Goal: Task Accomplishment & Management: Complete application form

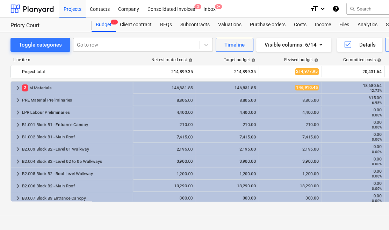
scroll to position [31, 0]
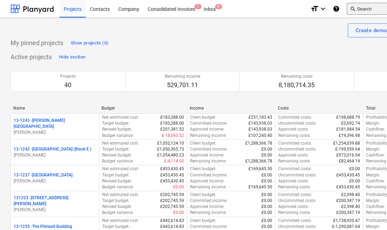
click at [376, 10] on button "search Search" at bounding box center [371, 9] width 49 height 12
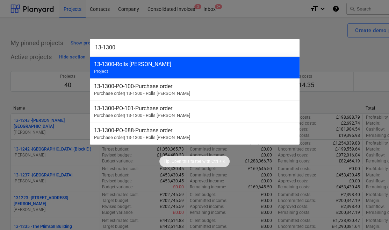
type input "13-1300"
click at [182, 73] on div "13-1300 - Rolls [PERSON_NAME] Project" at bounding box center [195, 67] width 210 height 22
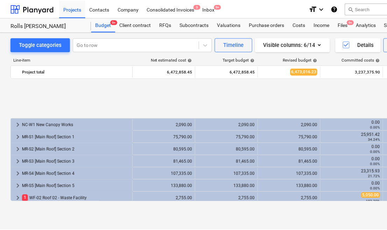
scroll to position [95, 0]
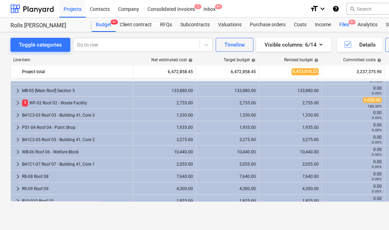
click at [344, 23] on div "Files 9+" at bounding box center [344, 25] width 18 height 14
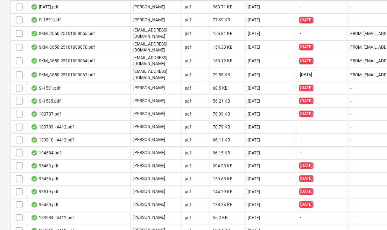
scroll to position [222, 0]
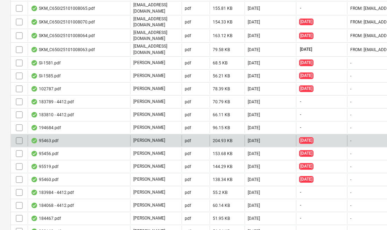
click at [100, 136] on div "95463.pdf" at bounding box center [79, 140] width 102 height 11
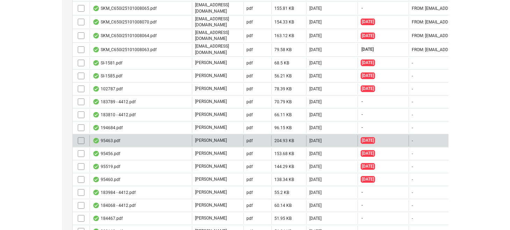
scroll to position [67, 0]
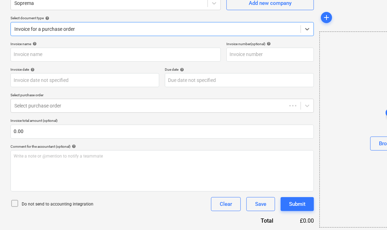
type input "95463.pdf"
type input "[DATE]"
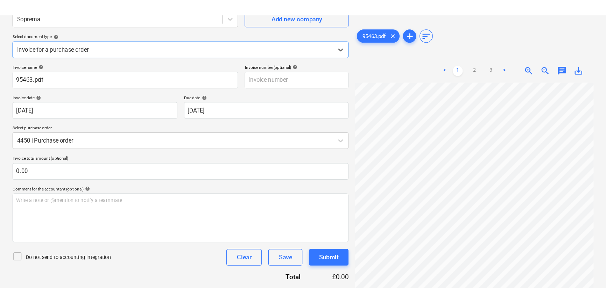
scroll to position [67, 0]
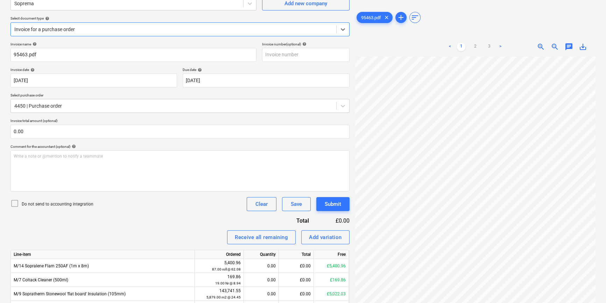
click at [387, 44] on span "zoom_out" at bounding box center [555, 47] width 8 height 8
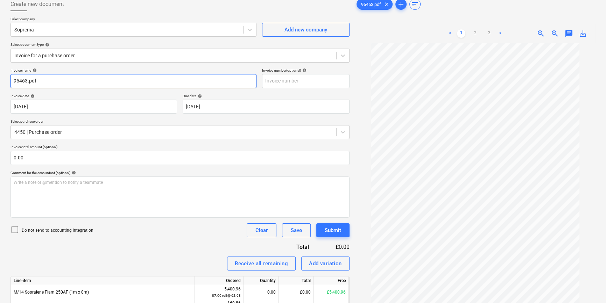
scroll to position [0, 0]
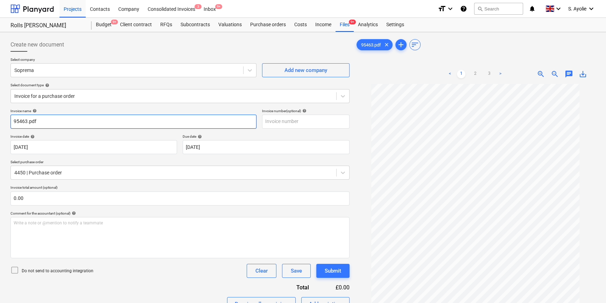
click at [68, 124] on input "95463.pdf" at bounding box center [133, 122] width 246 height 14
type input "95463"
click at [116, 135] on div "Invoice date help" at bounding box center [93, 136] width 167 height 5
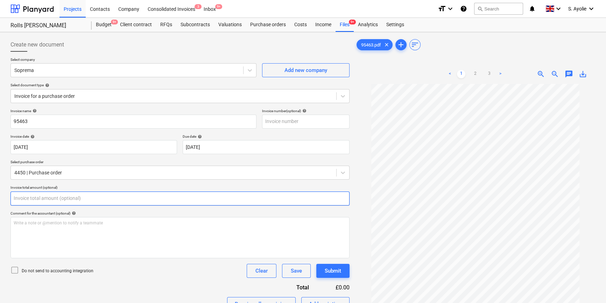
click at [57, 198] on input "text" at bounding box center [179, 199] width 339 height 14
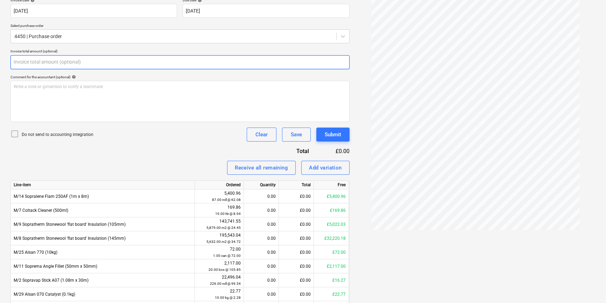
scroll to position [205, 0]
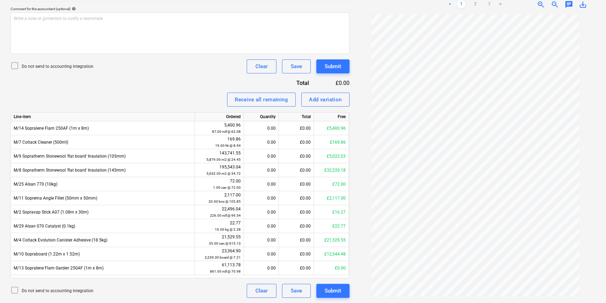
type input "0.00"
click at [387, 3] on link "3" at bounding box center [489, 4] width 8 height 8
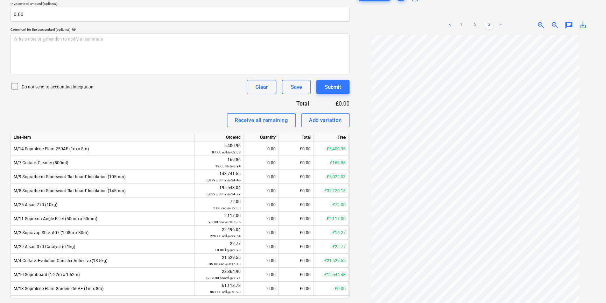
scroll to position [173, 0]
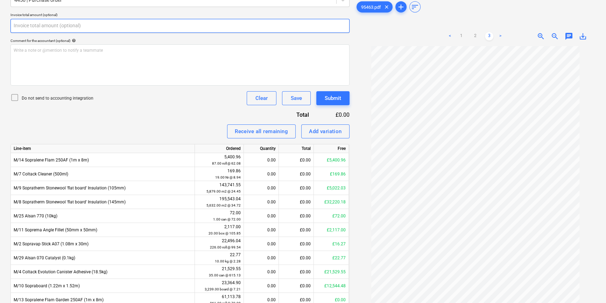
click at [62, 26] on input "text" at bounding box center [179, 26] width 339 height 14
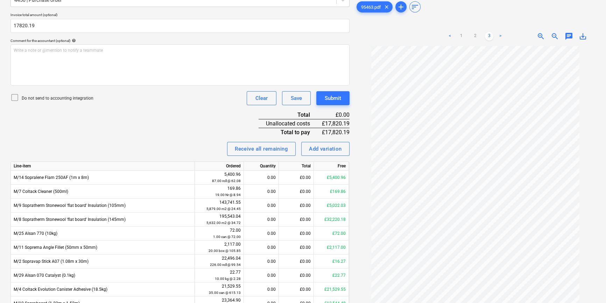
type input "17,820.19"
click at [40, 95] on p "Do not send to accounting integration" at bounding box center [58, 98] width 72 height 6
click at [84, 126] on div "Invoice name help 95463 Invoice number (optional) help Invoice date help 13 Aug…" at bounding box center [179, 141] width 339 height 411
click at [208, 127] on div "Invoice name help 95463 Invoice number (optional) help Invoice date help 13 Aug…" at bounding box center [179, 141] width 339 height 411
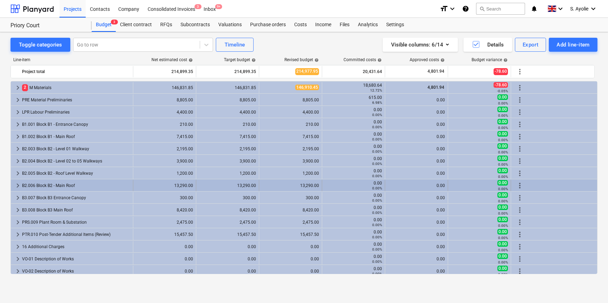
scroll to position [31, 0]
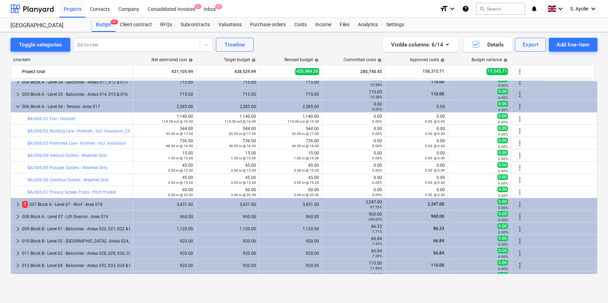
scroll to position [63, 0]
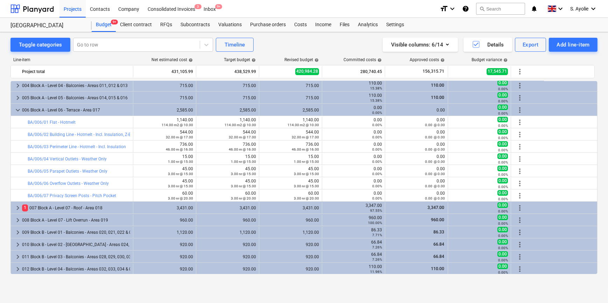
click at [115, 59] on div "Line-item" at bounding box center [71, 59] width 122 height 5
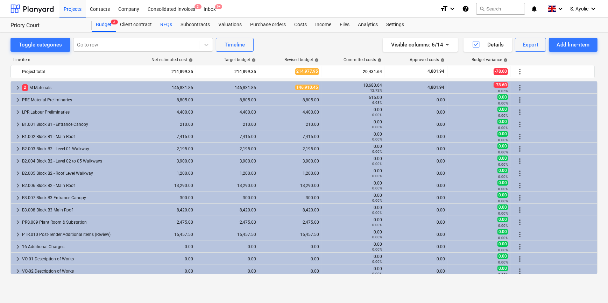
scroll to position [31, 0]
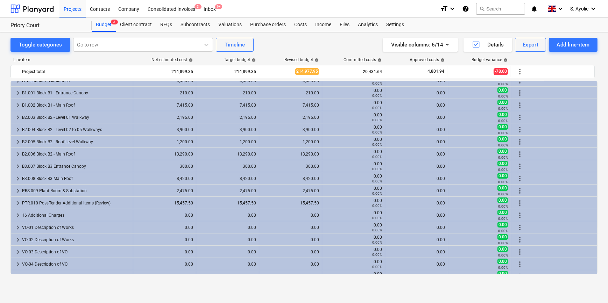
click at [85, 56] on div "Line-item Net estimated cost help Target budget help Revised budget help Commit…" at bounding box center [303, 167] width 587 height 231
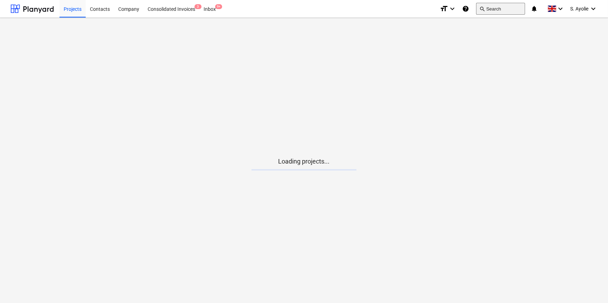
click at [512, 10] on button "search Search" at bounding box center [500, 9] width 49 height 12
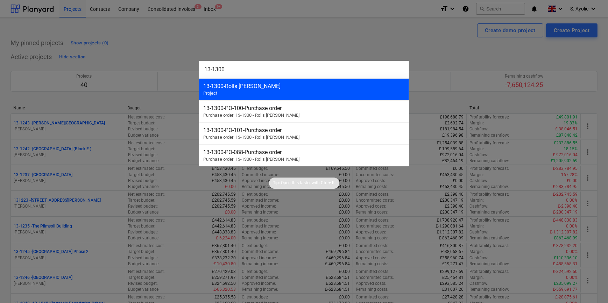
type input "13-1300"
click at [273, 94] on div "13-1300 - Rolls [PERSON_NAME] Project" at bounding box center [304, 89] width 210 height 22
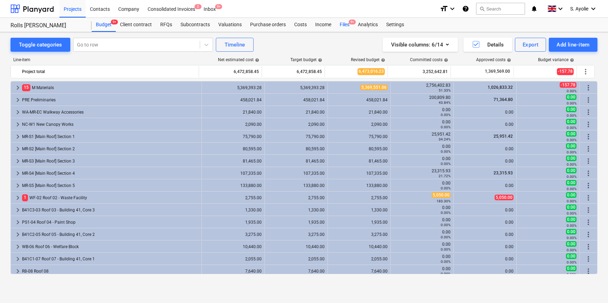
click at [344, 24] on div "Files 9+" at bounding box center [344, 25] width 18 height 14
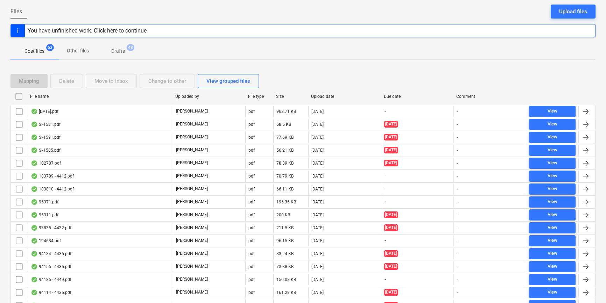
scroll to position [159, 0]
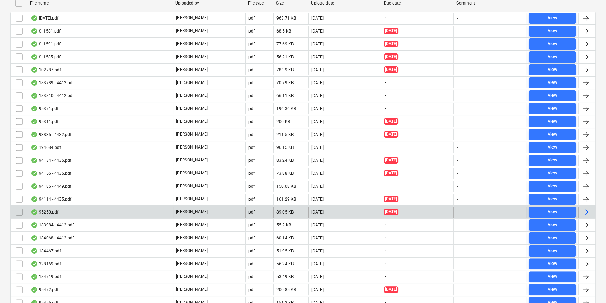
click at [122, 208] on div "95250.pdf" at bounding box center [100, 212] width 145 height 11
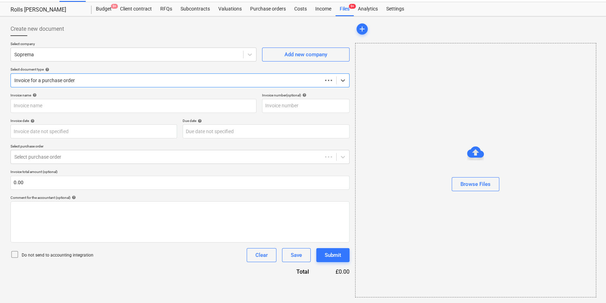
scroll to position [15, 0]
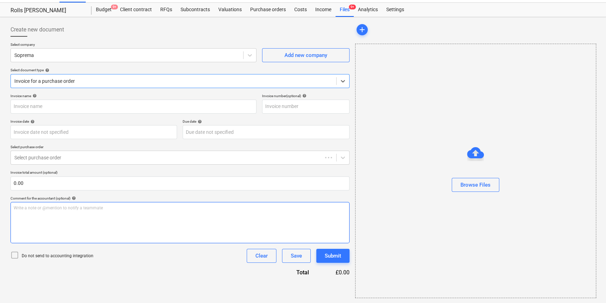
type input "C0000603"
type input "[DATE]"
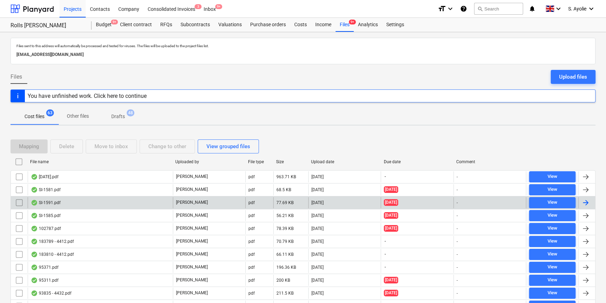
scroll to position [159, 0]
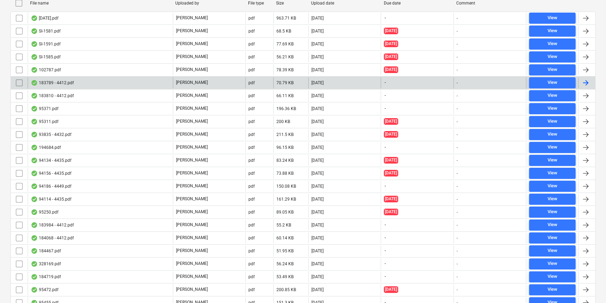
click at [64, 84] on div "183789 - 4412.pdf" at bounding box center [52, 83] width 43 height 6
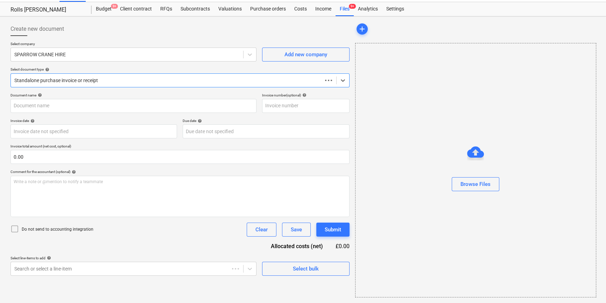
scroll to position [15, 0]
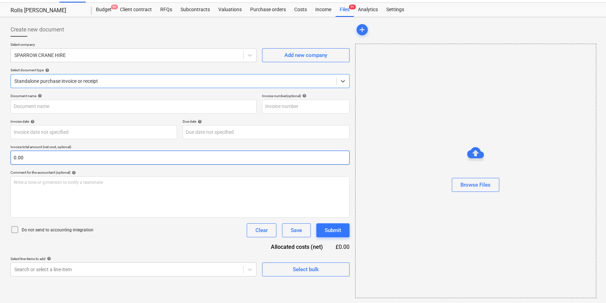
type input "183789"
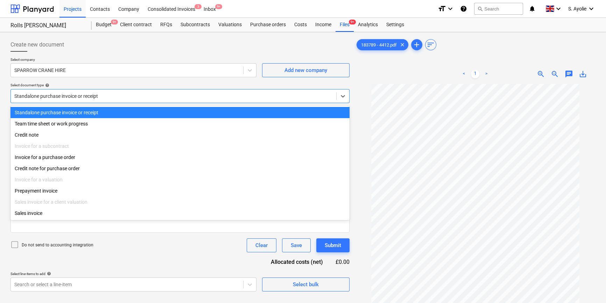
click at [158, 98] on div at bounding box center [173, 96] width 318 height 7
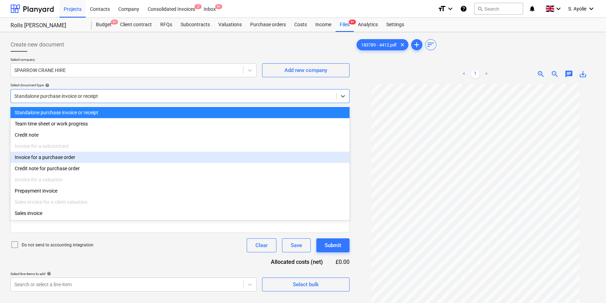
click at [120, 162] on div "Invoice for a purchase order" at bounding box center [179, 157] width 339 height 11
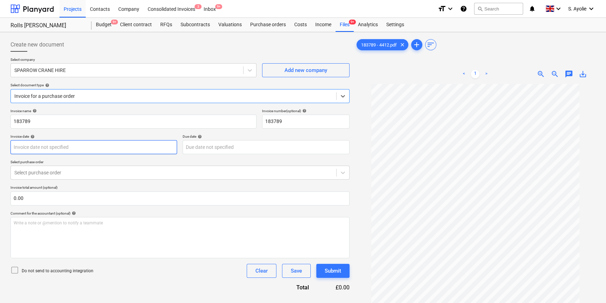
click at [78, 152] on body "Projects Contacts Company Consolidated Invoices 3 Inbox 9+ format_size keyboard…" at bounding box center [303, 151] width 606 height 303
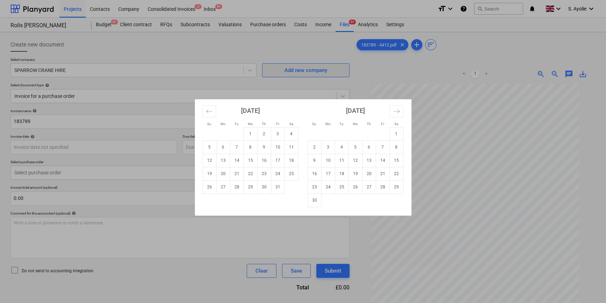
click at [309, 76] on div "Su Mo Tu We Th Fr Sa Su Mo Tu We Th Fr Sa [DATE] 1 2 3 4 5 6 7 8 9 10 11 12 13 …" at bounding box center [303, 151] width 606 height 303
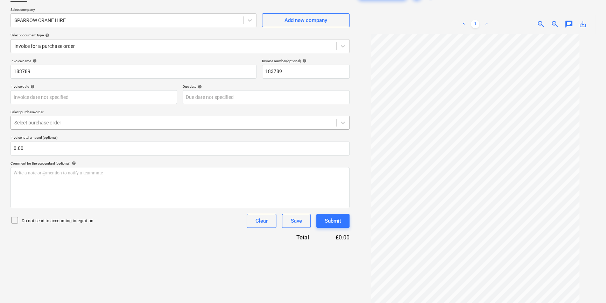
scroll to position [63, 0]
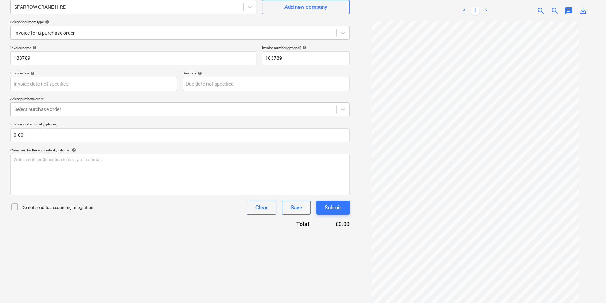
click at [105, 122] on p "Invoice total amount (optional)" at bounding box center [179, 125] width 339 height 6
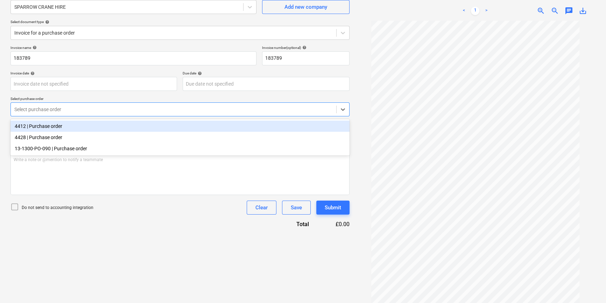
click at [89, 109] on div at bounding box center [173, 109] width 318 height 7
click at [71, 126] on div "4412 | Purchase order" at bounding box center [179, 126] width 339 height 11
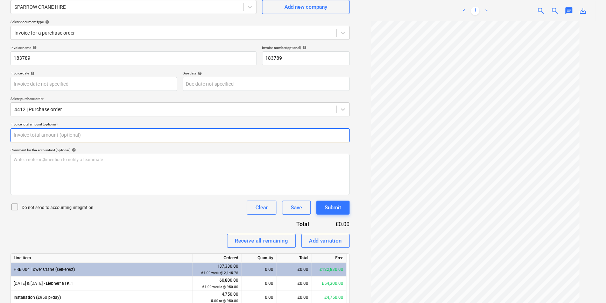
drag, startPoint x: 70, startPoint y: 139, endPoint x: 66, endPoint y: 144, distance: 7.1
click at [66, 144] on div "Invoice name help 183789 Invoice number (optional) help 183789 Invoice date hel…" at bounding box center [179, 280] width 339 height 470
type input "0.00"
click at [94, 137] on input "text" at bounding box center [179, 135] width 339 height 14
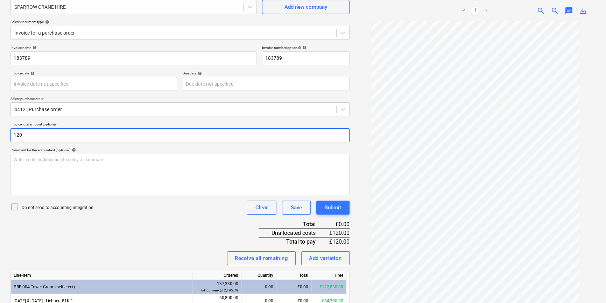
click at [74, 130] on input "120" at bounding box center [179, 135] width 339 height 14
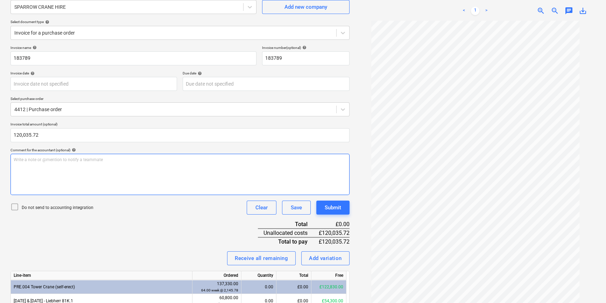
click at [67, 163] on div "Write a note or @mention to notify a teammate [PERSON_NAME]" at bounding box center [179, 174] width 339 height 41
click at [33, 208] on p "Do not send to accounting integration" at bounding box center [58, 208] width 72 height 6
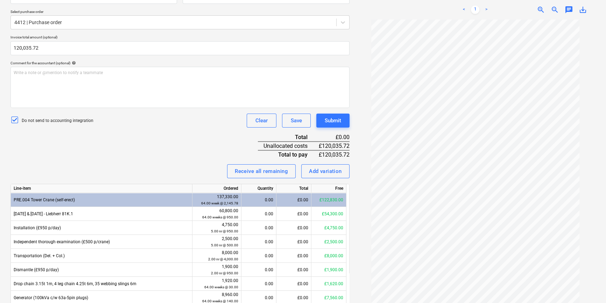
scroll to position [159, 0]
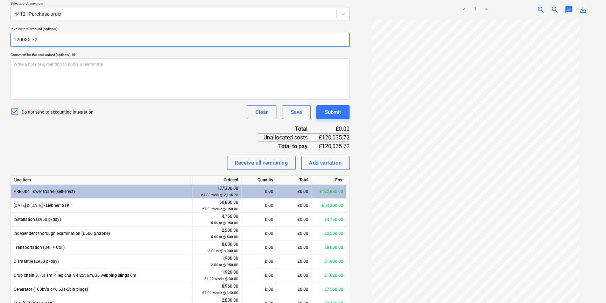
click at [21, 38] on input "120035.72" at bounding box center [179, 40] width 339 height 14
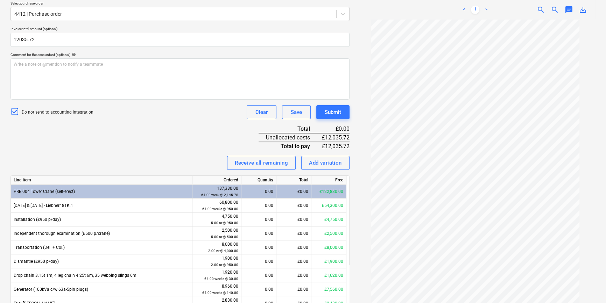
type input "12,035.72"
click at [90, 139] on div "Invoice name help 183789 Invoice number (optional) help 183789 Invoice date hel…" at bounding box center [179, 194] width 339 height 488
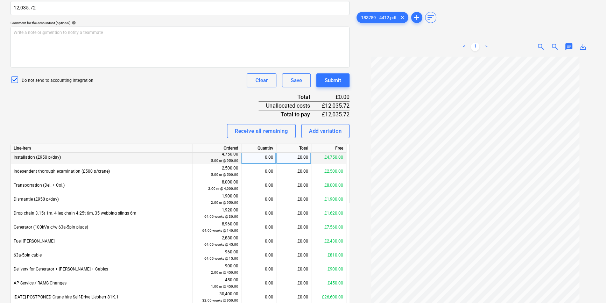
scroll to position [0, 0]
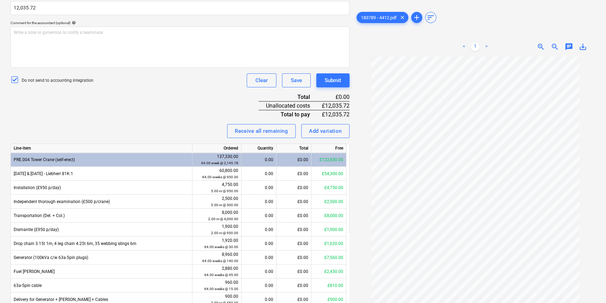
click at [152, 108] on div "Invoice name help 183789 Invoice number (optional) help 183789 Invoice date hel…" at bounding box center [179, 162] width 339 height 488
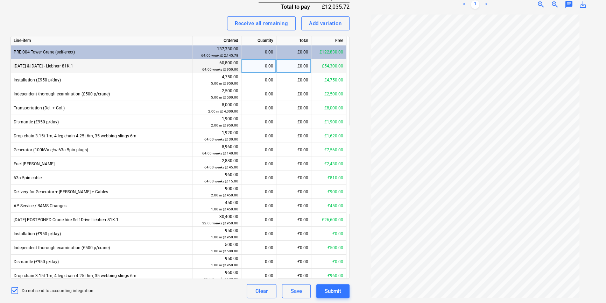
click at [300, 69] on div "£0.00" at bounding box center [293, 66] width 35 height 14
click at [299, 68] on input at bounding box center [293, 66] width 35 height 14
type input "678.57"
click at [203, 22] on div "Receive all remaining Add variation" at bounding box center [179, 23] width 339 height 14
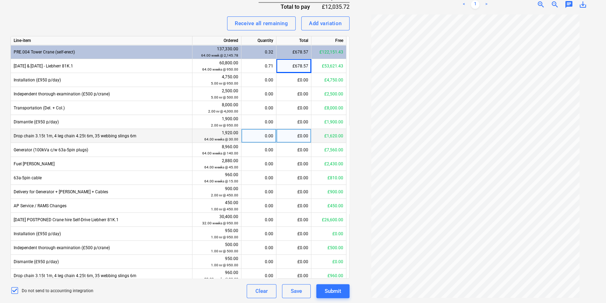
click at [295, 137] on div "£0.00" at bounding box center [293, 136] width 35 height 14
type input "42.86"
click at [167, 28] on div "Receive all remaining Add variation" at bounding box center [179, 23] width 339 height 14
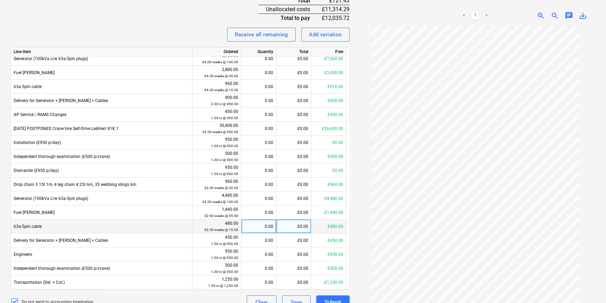
scroll to position [298, 0]
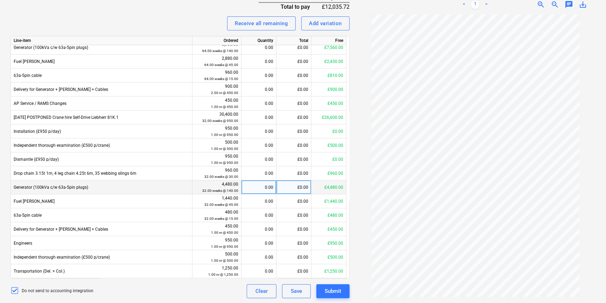
click at [297, 190] on div "£0.00" at bounding box center [293, 188] width 35 height 14
type input "200"
click at [164, 7] on div "Invoice name help 183789 Invoice number (optional) help 183789 Invoice date hel…" at bounding box center [179, 54] width 339 height 488
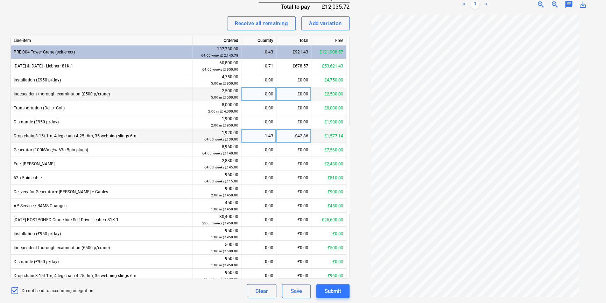
scroll to position [267, 0]
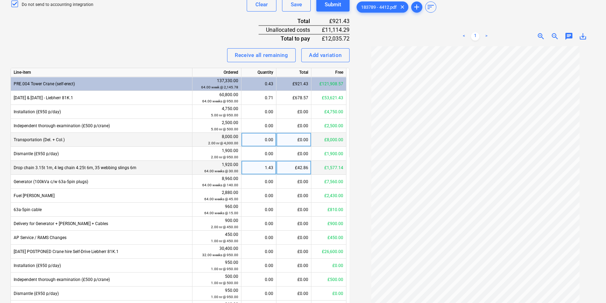
click at [294, 141] on div "£0.00" at bounding box center [293, 140] width 35 height 14
type input "7000"
click at [183, 47] on div "Invoice name help 183789 Invoice number (optional) help 183789 Invoice date hel…" at bounding box center [179, 86] width 339 height 488
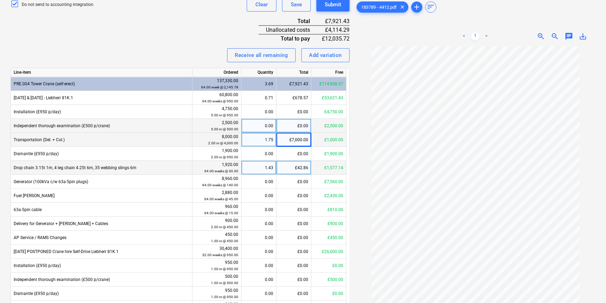
click at [305, 126] on div "£0.00" at bounding box center [293, 126] width 35 height 14
type input "1000"
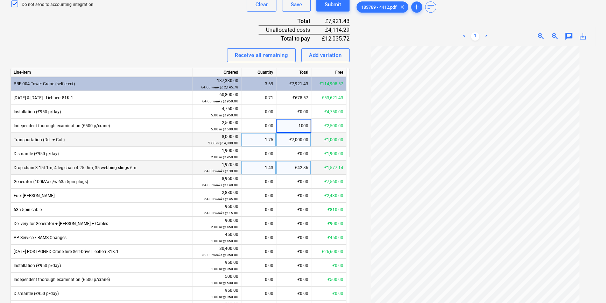
click at [186, 43] on div "Invoice name help 183789 Invoice number (optional) help 183789 Invoice date hel…" at bounding box center [179, 86] width 339 height 488
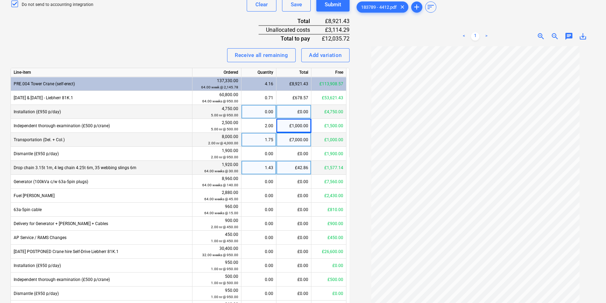
click at [302, 110] on div "£0.00" at bounding box center [293, 112] width 35 height 14
type input "1900"
click at [203, 40] on div "Invoice name help 183789 Invoice number (optional) help 183789 Invoice date hel…" at bounding box center [179, 86] width 339 height 488
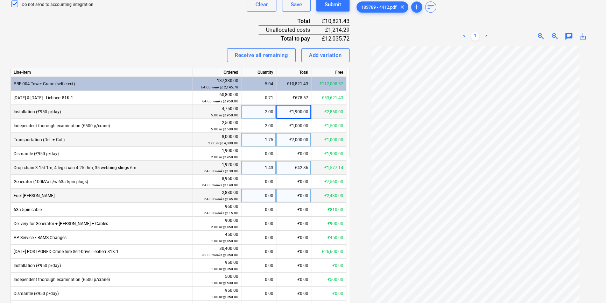
click at [292, 198] on div "£0.00" at bounding box center [293, 196] width 35 height 14
type input "64.29"
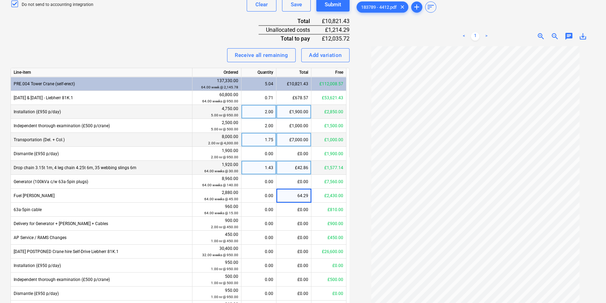
click at [179, 31] on div "Invoice name help 183789 Invoice number (optional) help 183789 Invoice date hel…" at bounding box center [179, 86] width 339 height 488
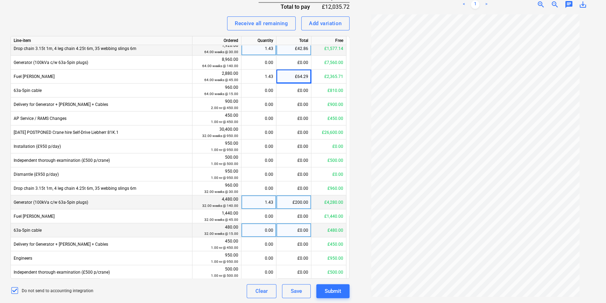
scroll to position [102, 0]
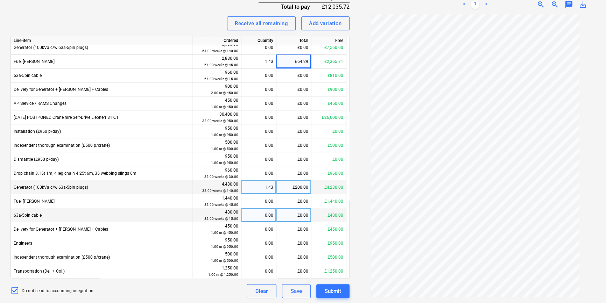
click at [298, 218] on div "£0.00" at bounding box center [293, 215] width 35 height 14
type input "21.43"
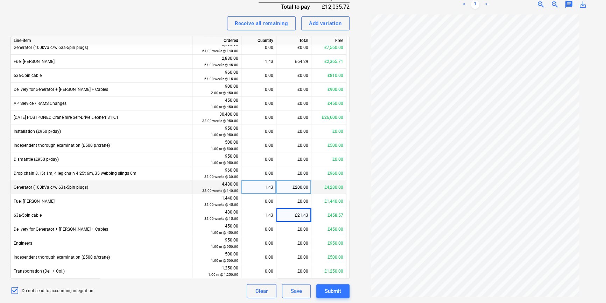
click at [188, 24] on div "Receive all remaining Add variation" at bounding box center [179, 23] width 339 height 14
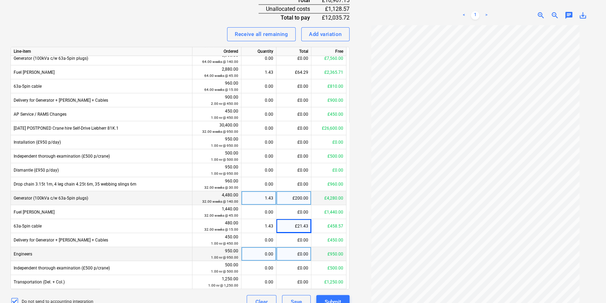
scroll to position [298, 0]
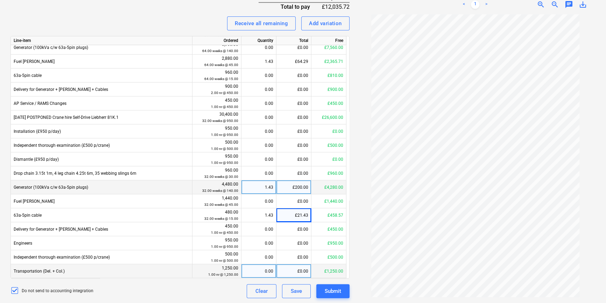
click at [295, 270] on div "£0.00" at bounding box center [293, 271] width 35 height 14
type input "7000"
click at [195, 18] on div "Receive all remaining Add variation" at bounding box center [179, 23] width 339 height 14
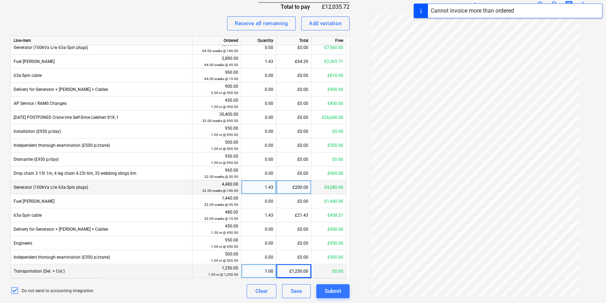
click at [295, 271] on div "£1,250.00" at bounding box center [293, 271] width 35 height 14
type input "0"
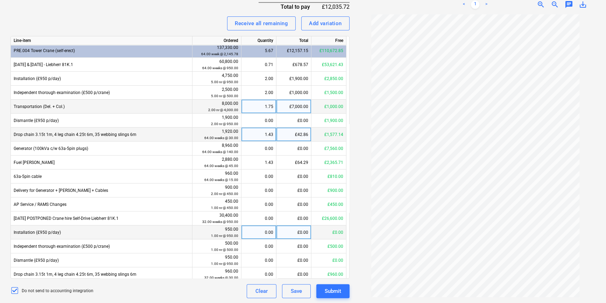
scroll to position [0, 0]
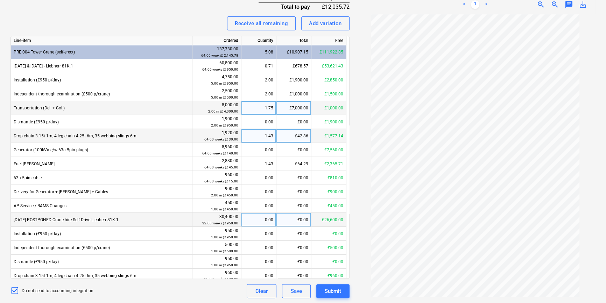
click at [295, 218] on div "£0.00" at bounding box center [293, 220] width 35 height 14
type input "678.57"
click at [138, 20] on div "Receive all remaining Add variation" at bounding box center [179, 23] width 339 height 14
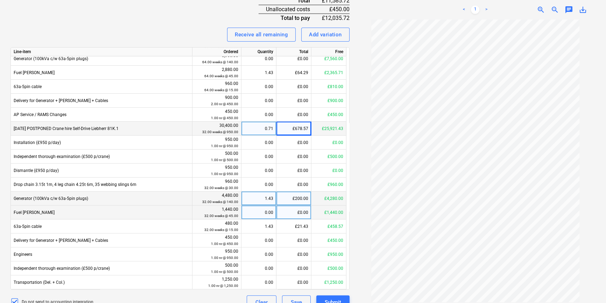
scroll to position [298, 0]
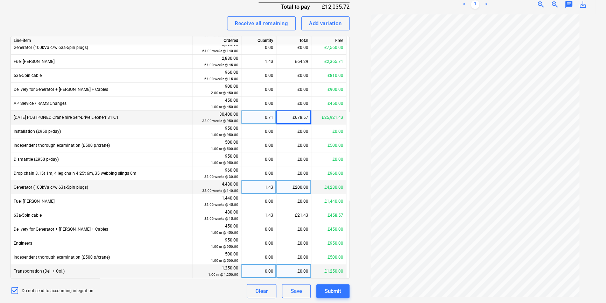
click at [307, 269] on div "£0.00" at bounding box center [293, 271] width 35 height 14
type input "450"
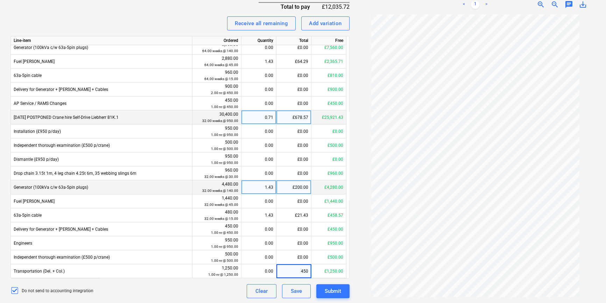
click at [227, 284] on div "Do not send to accounting integration Clear Save Submit" at bounding box center [179, 291] width 339 height 14
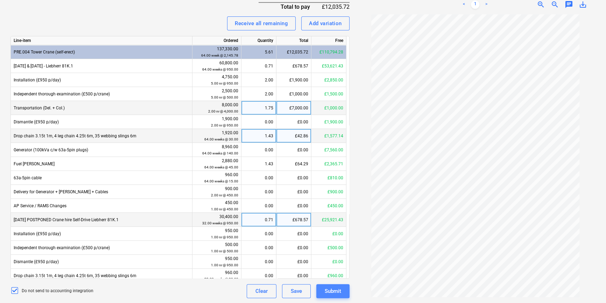
click at [332, 291] on div "Submit" at bounding box center [333, 291] width 16 height 9
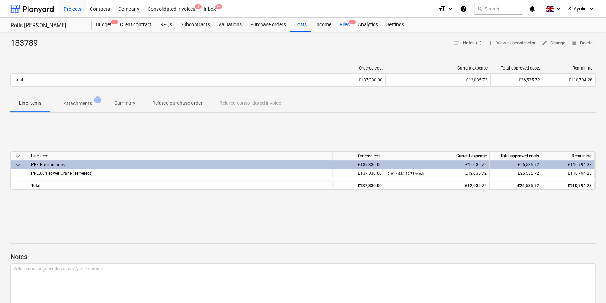
click at [349, 23] on span "9+" at bounding box center [352, 22] width 7 height 5
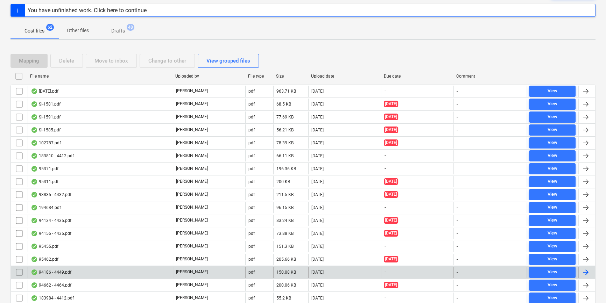
scroll to position [127, 0]
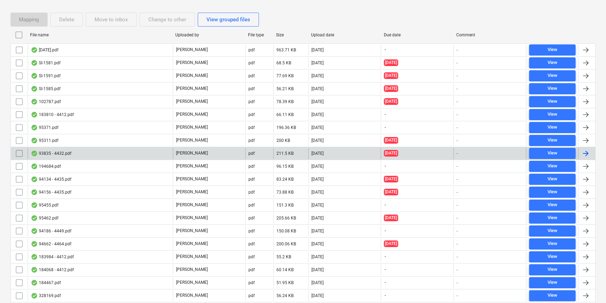
click at [151, 148] on div "93835 - 4432.pdf" at bounding box center [100, 153] width 145 height 11
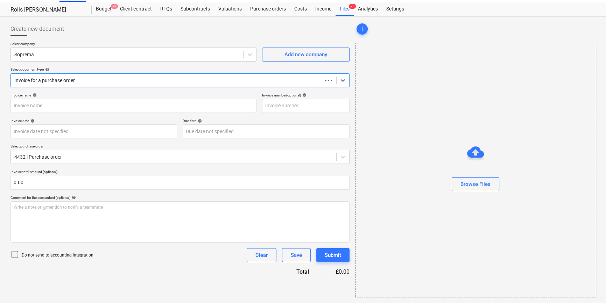
scroll to position [15, 0]
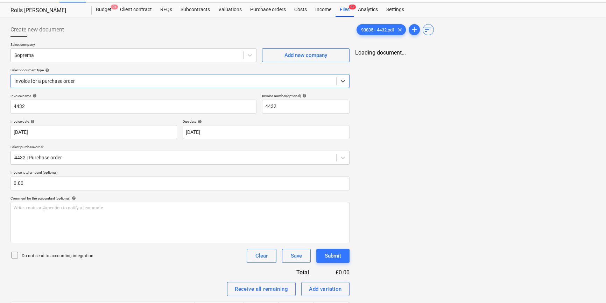
type input "4432"
type input "[DATE]"
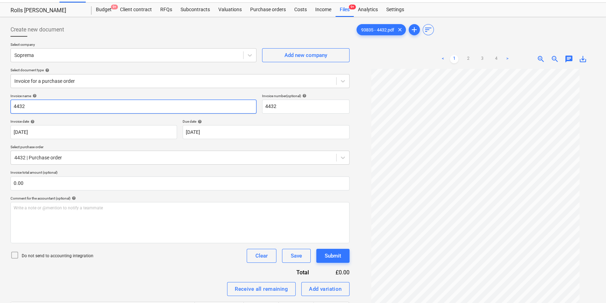
click at [106, 104] on input "4432" at bounding box center [133, 107] width 246 height 14
type input "93835"
drag, startPoint x: 268, startPoint y: 107, endPoint x: 236, endPoint y: 102, distance: 31.8
click at [236, 102] on div "Invoice name help 93835 Invoice number (optional) help 4432" at bounding box center [179, 104] width 339 height 20
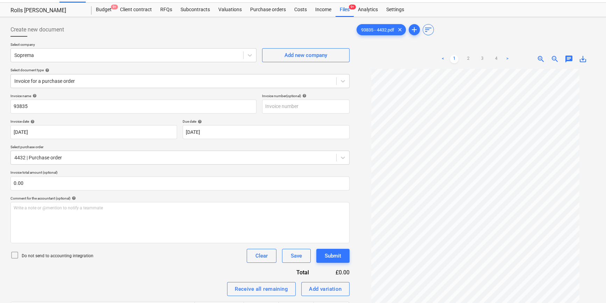
click at [229, 91] on div "Select company Soprema Add new company Select document type help Invoice for a …" at bounding box center [179, 67] width 339 height 51
click at [29, 255] on p "Do not send to accounting integration" at bounding box center [58, 256] width 72 height 6
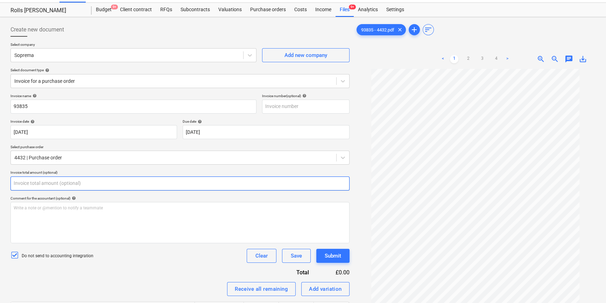
click at [45, 182] on input "text" at bounding box center [179, 184] width 339 height 14
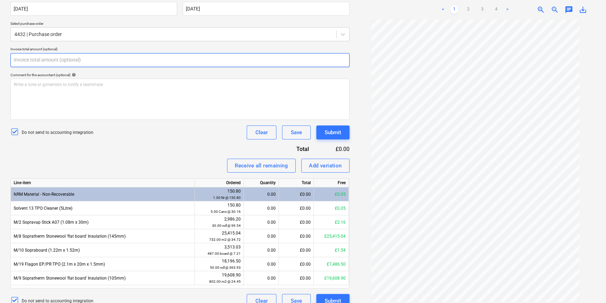
scroll to position [149, 0]
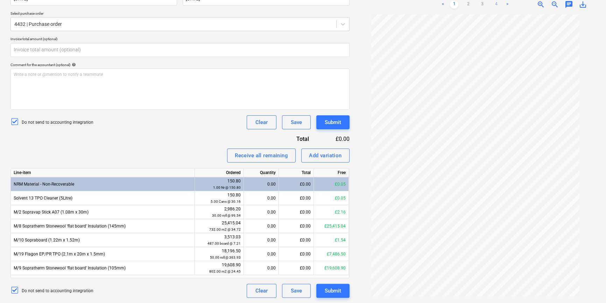
type input "0.00"
click at [496, 5] on link "4" at bounding box center [496, 4] width 8 height 8
click at [483, 2] on link "3" at bounding box center [482, 4] width 8 height 8
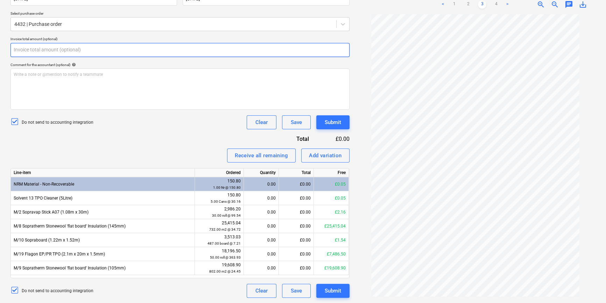
click at [67, 47] on input "text" at bounding box center [179, 50] width 339 height 14
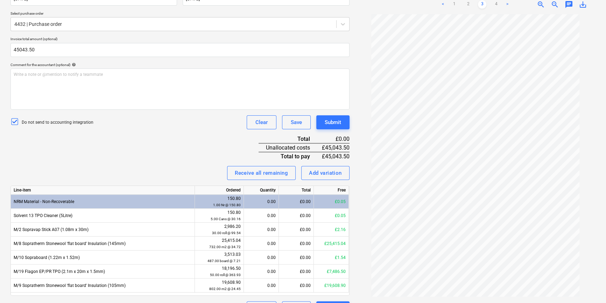
type input "45,043.50"
click at [123, 153] on div "Invoice name help 93835 Invoice number (optional) help Invoice date help [DATE]…" at bounding box center [179, 137] width 339 height 355
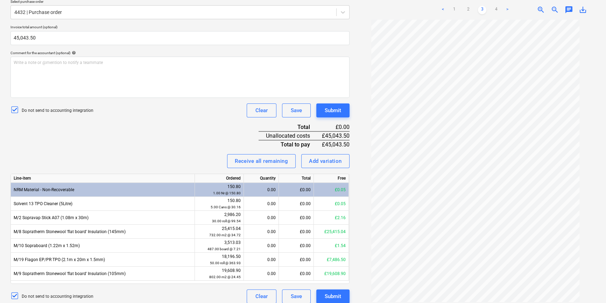
scroll to position [166, 0]
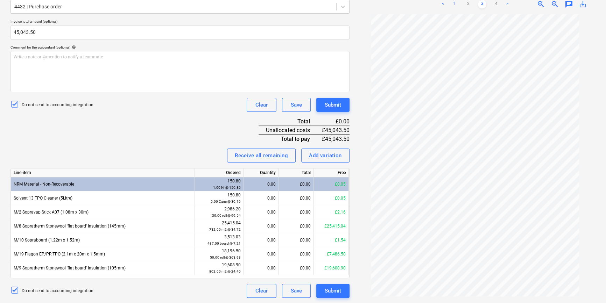
click at [455, 4] on link "1" at bounding box center [454, 4] width 8 height 8
click at [299, 225] on div "£0.00" at bounding box center [296, 226] width 35 height 14
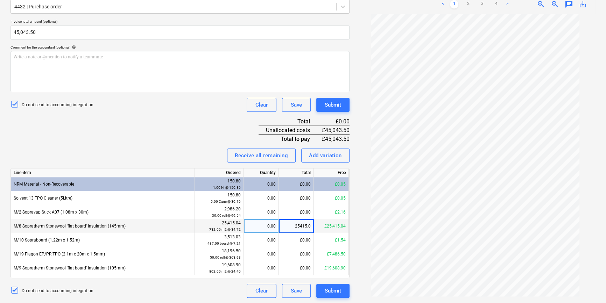
type input "25415.04"
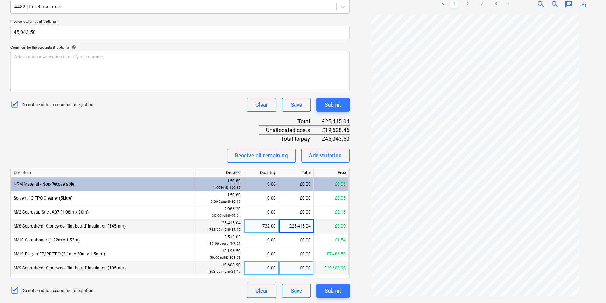
click at [302, 269] on div "£0.00" at bounding box center [296, 268] width 35 height 14
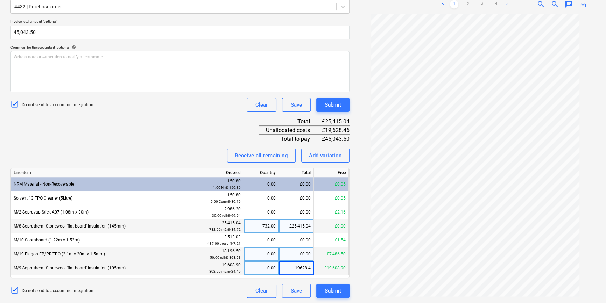
type input "19628.46"
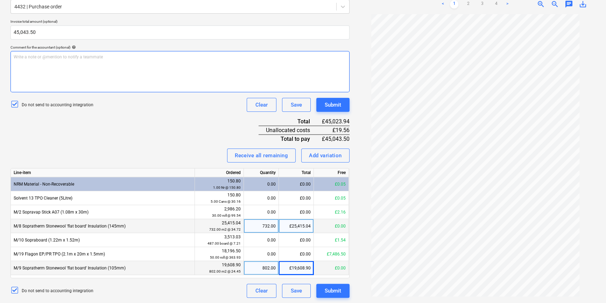
click at [204, 65] on div "Write a note or @mention to notify a teammate [PERSON_NAME]" at bounding box center [179, 71] width 339 height 41
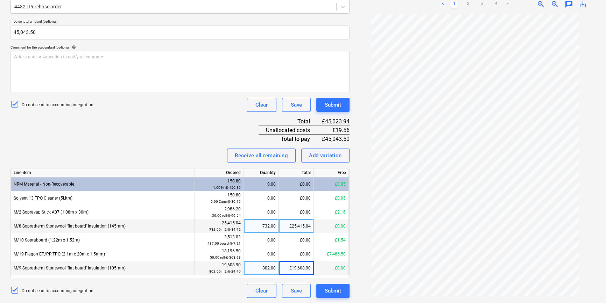
click at [283, 275] on div "Line-item Ordered Quantity Total Free NRM Material - Non-Recoverable 150.80 1.0…" at bounding box center [179, 223] width 339 height 110
click at [482, 2] on link "3" at bounding box center [482, 4] width 8 height 8
click at [456, 4] on link "1" at bounding box center [454, 4] width 8 height 8
drag, startPoint x: 291, startPoint y: 264, endPoint x: 187, endPoint y: 133, distance: 167.1
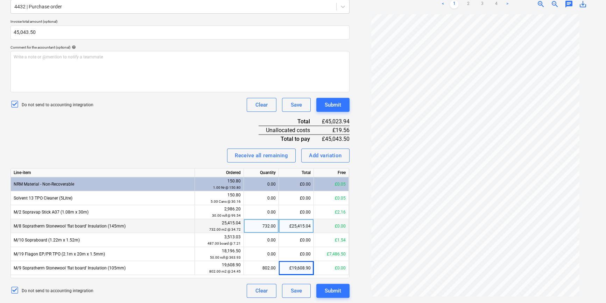
click at [187, 133] on div "Invoice name help 93835 Invoice number (optional) help Invoice date help [DATE]…" at bounding box center [179, 120] width 339 height 355
click at [47, 301] on div "Create new document Select company Soprema Add new company Select document type…" at bounding box center [303, 85] width 606 height 438
click at [274, 269] on div "802.00" at bounding box center [261, 268] width 29 height 14
type input "802.800"
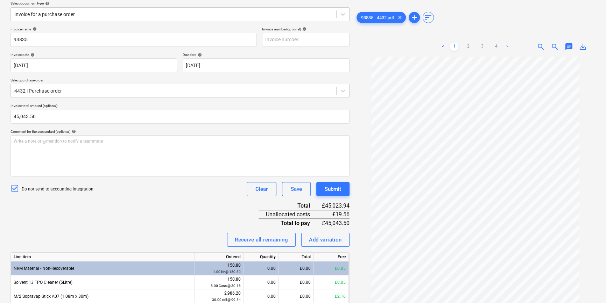
scroll to position [71, 0]
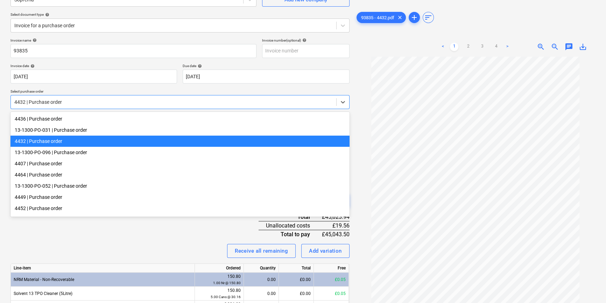
click at [309, 107] on div "4432 | Purchase order" at bounding box center [173, 102] width 325 height 10
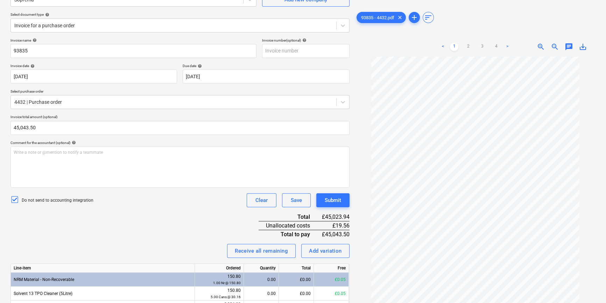
click at [112, 61] on div "Invoice name help 93835 Invoice number (optional) help Invoice date help [DATE]…" at bounding box center [179, 215] width 339 height 355
drag, startPoint x: 274, startPoint y: 299, endPoint x: 265, endPoint y: 219, distance: 80.6
click at [264, 229] on div "Invoice name help 93835 Invoice number (optional) help Invoice date help [DATE]…" at bounding box center [179, 215] width 339 height 355
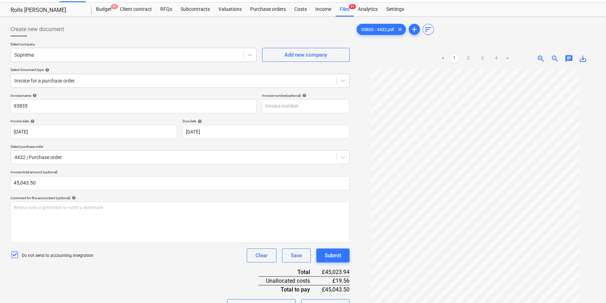
scroll to position [0, 0]
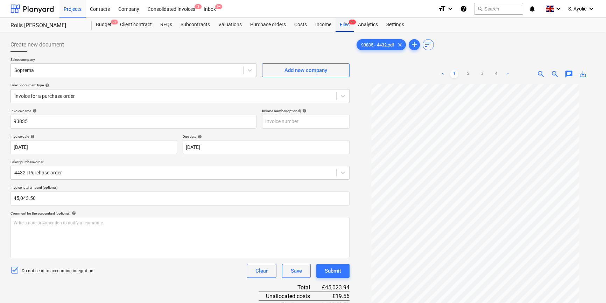
click at [339, 21] on div "Files 9+" at bounding box center [344, 25] width 18 height 14
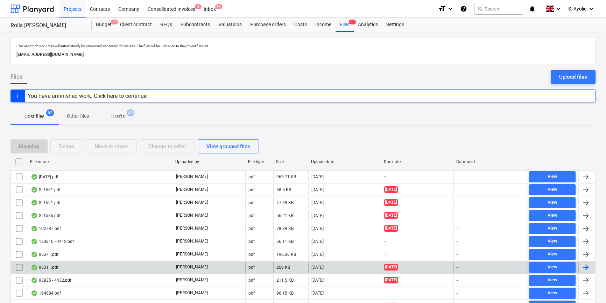
click at [192, 266] on p "[PERSON_NAME]" at bounding box center [192, 267] width 32 height 6
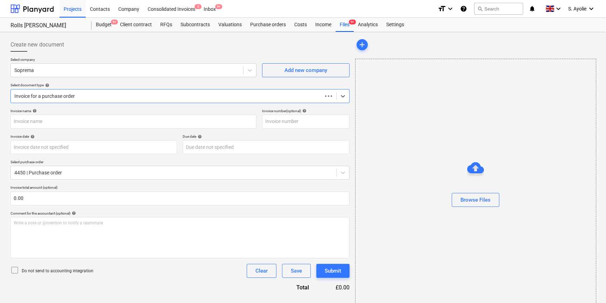
type input "C0000603"
type input "[DATE]"
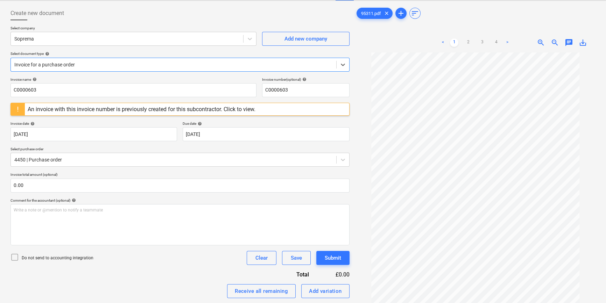
scroll to position [12, 0]
click at [484, 43] on link "3" at bounding box center [482, 42] width 8 height 8
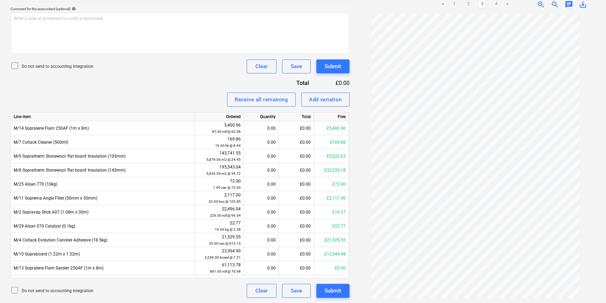
scroll to position [32, 0]
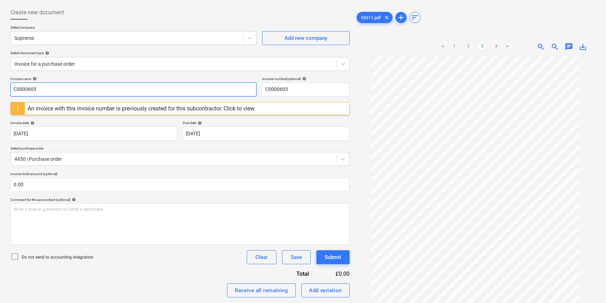
drag, startPoint x: 45, startPoint y: 87, endPoint x: -37, endPoint y: 79, distance: 82.9
click at [0, 79] on html "Projects Contacts Company Consolidated Invoices 3 Inbox 9+ format_size keyboard…" at bounding box center [303, 119] width 606 height 303
type input "95311"
drag, startPoint x: 307, startPoint y: 87, endPoint x: 234, endPoint y: 82, distance: 73.6
click at [234, 82] on div "Invoice name help 95311 Invoice number (optional) help C0000603" at bounding box center [179, 87] width 339 height 20
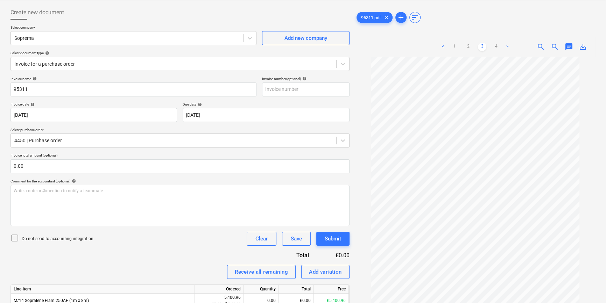
click at [235, 75] on div "Select company Soprema Add new company Select document type help Invoice for a …" at bounding box center [179, 50] width 339 height 51
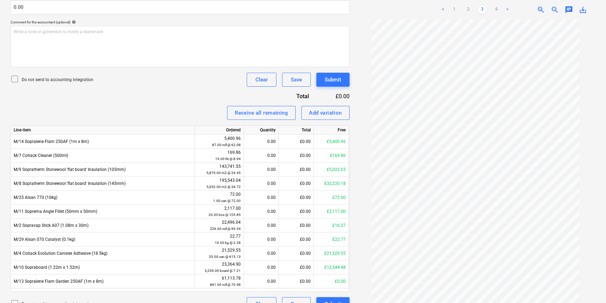
scroll to position [12, 0]
click at [469, 7] on link "2" at bounding box center [468, 10] width 8 height 8
click at [486, 8] on ul "< 1 2 3 4 >" at bounding box center [475, 10] width 76 height 8
click at [485, 10] on link "3" at bounding box center [482, 10] width 8 height 8
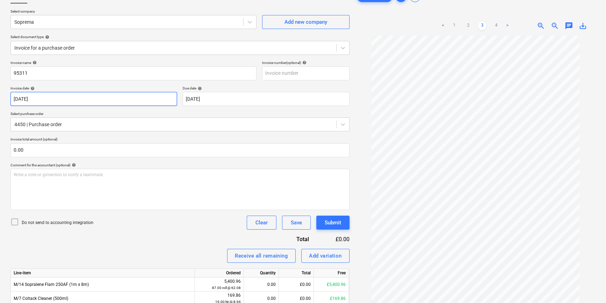
scroll to position [64, 0]
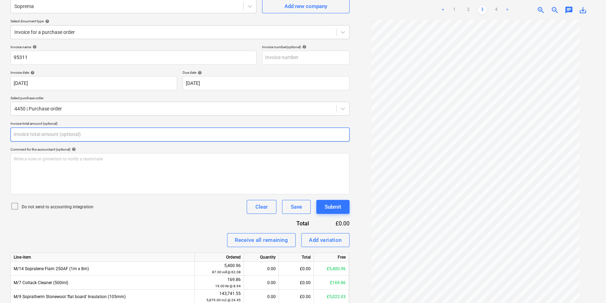
click at [49, 133] on input "text" at bounding box center [179, 135] width 339 height 14
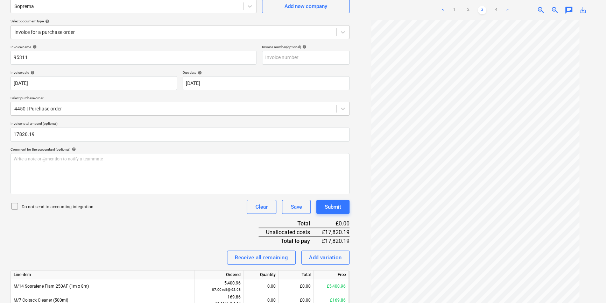
type input "17,820.19"
click at [36, 207] on p "Do not send to accounting integration" at bounding box center [58, 207] width 72 height 6
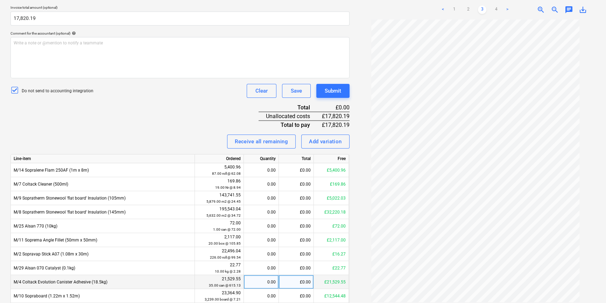
scroll to position [222, 0]
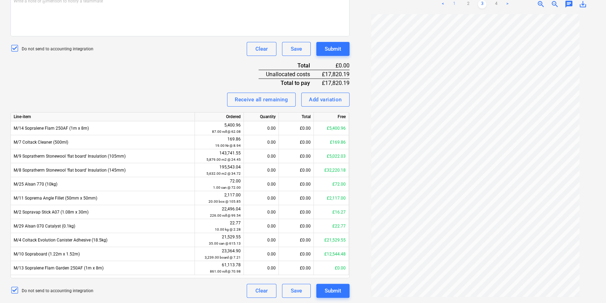
click at [455, 3] on link "1" at bounding box center [454, 4] width 8 height 8
click at [301, 156] on div "£0.00" at bounding box center [296, 156] width 35 height 14
type input "9154.08"
click at [194, 79] on div "Invoice name help 95311 Invoice number (optional) help Invoice date help [DATE]…" at bounding box center [179, 92] width 339 height 411
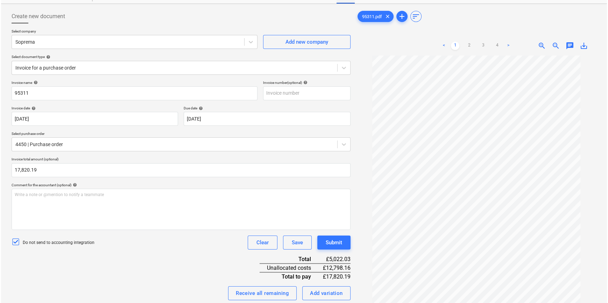
scroll to position [0, 0]
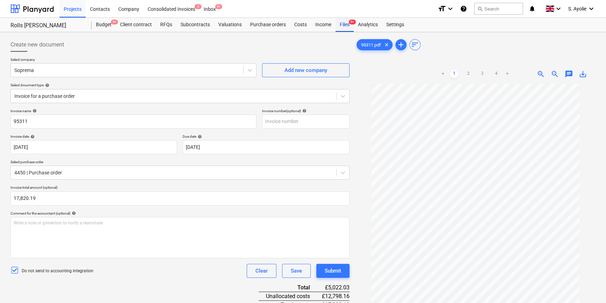
click at [347, 28] on div "Files 9+" at bounding box center [344, 25] width 18 height 14
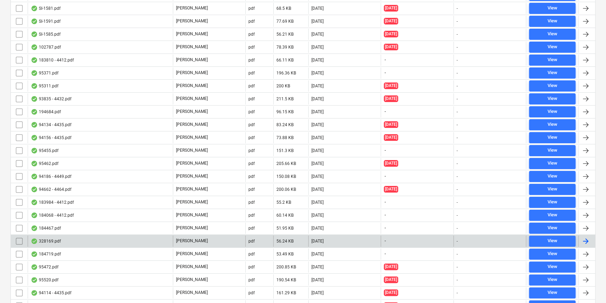
scroll to position [222, 0]
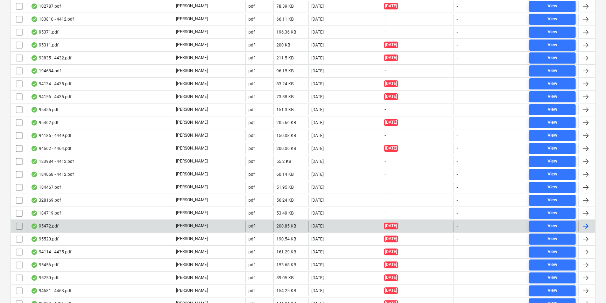
click at [153, 230] on div "95472.pdf" at bounding box center [100, 226] width 145 height 11
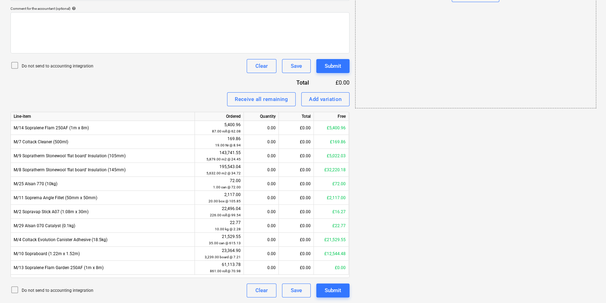
scroll to position [15, 0]
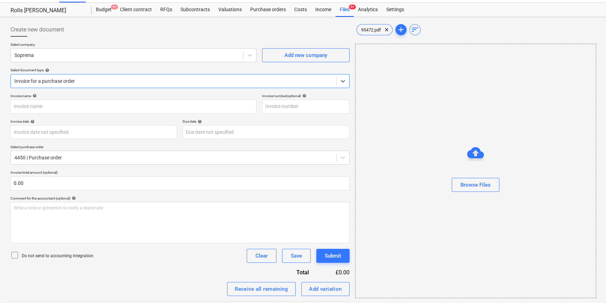
type input "95472.pdf"
type input "[DATE]"
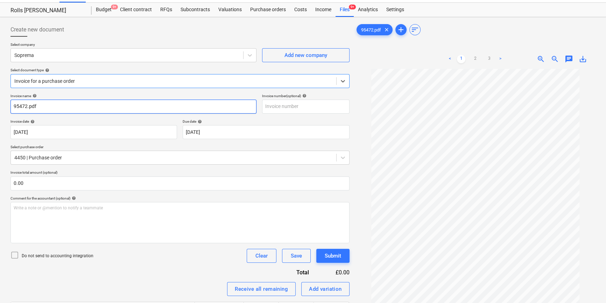
click at [67, 106] on input "95472.pdf" at bounding box center [133, 107] width 246 height 14
type input "95472"
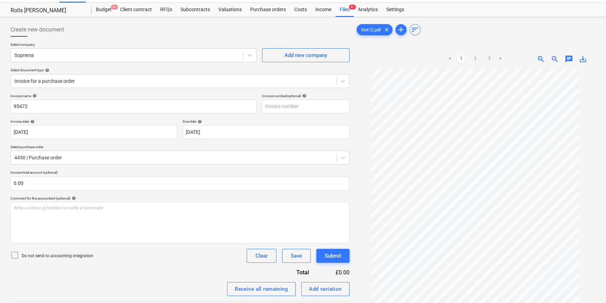
click at [74, 119] on div "Invoice date help" at bounding box center [93, 121] width 167 height 5
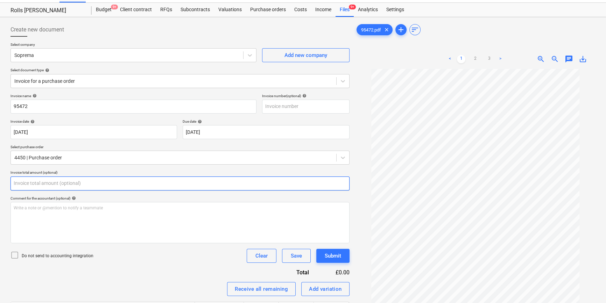
click at [73, 182] on input "text" at bounding box center [179, 184] width 339 height 14
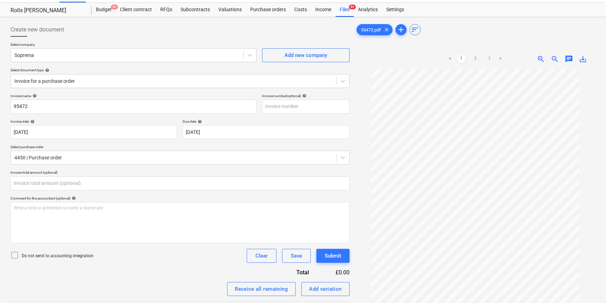
type input "0.00"
click at [490, 59] on link "3" at bounding box center [489, 59] width 8 height 8
click at [484, 59] on ul "< 1 2 3 >" at bounding box center [475, 59] width 76 height 8
click at [475, 58] on link "2" at bounding box center [475, 59] width 8 height 8
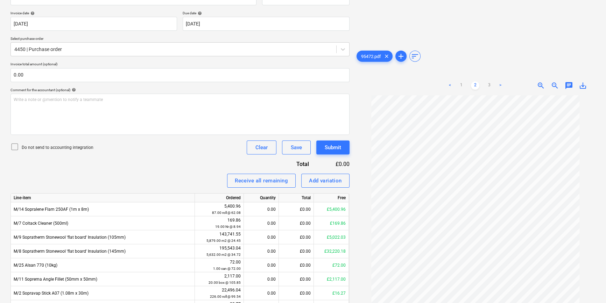
scroll to position [205, 0]
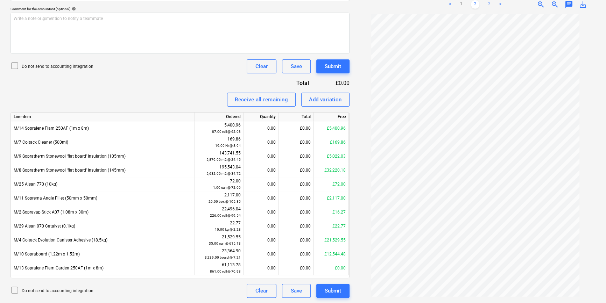
click at [488, 1] on link "3" at bounding box center [489, 4] width 8 height 8
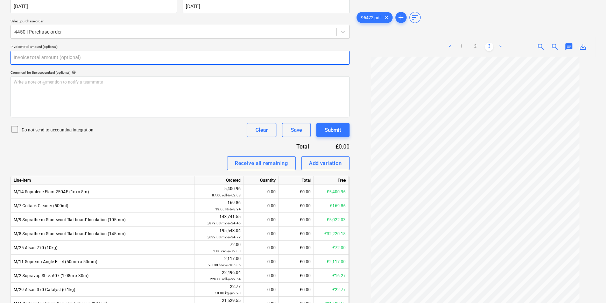
click at [65, 59] on input "text" at bounding box center [179, 58] width 339 height 14
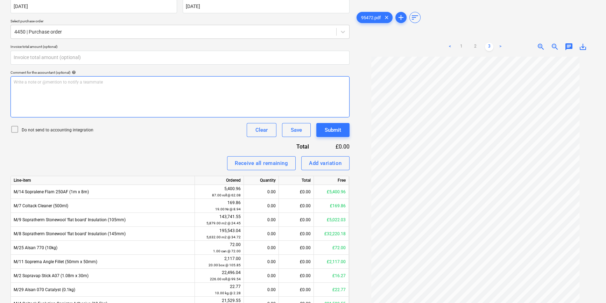
type input "0.00"
click at [159, 112] on div "Write a note or @mention to notify a teammate [PERSON_NAME]" at bounding box center [179, 96] width 339 height 41
drag, startPoint x: 69, startPoint y: 86, endPoint x: 0, endPoint y: 77, distance: 69.2
click at [0, 77] on div "Create new document Select company Soprema Add new company Select document type…" at bounding box center [303, 129] width 606 height 476
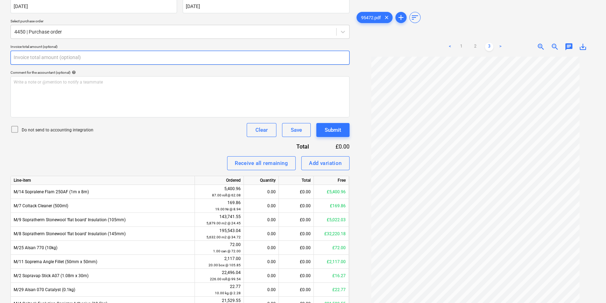
click at [35, 58] on input "text" at bounding box center [179, 58] width 339 height 14
paste input "17820.19"
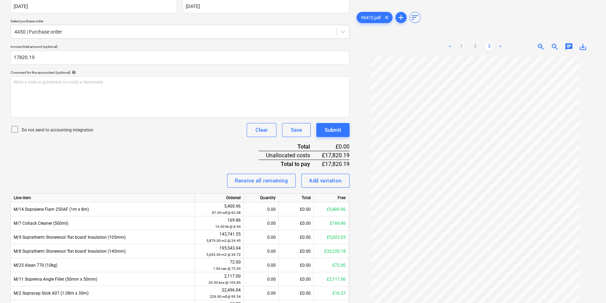
type input "17,820.19"
click at [56, 132] on p "Do not send to accounting integration" at bounding box center [58, 130] width 72 height 6
click at [108, 161] on div "Invoice name help 95472 Invoice number (optional) help Invoice date help [DATE]…" at bounding box center [179, 173] width 339 height 411
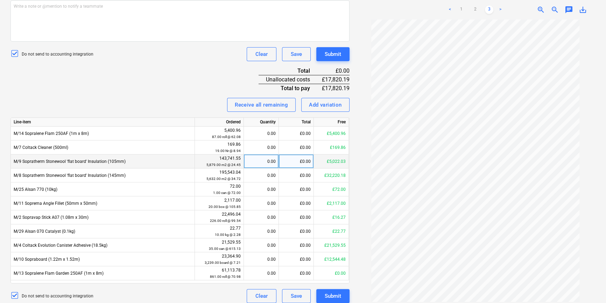
scroll to position [222, 0]
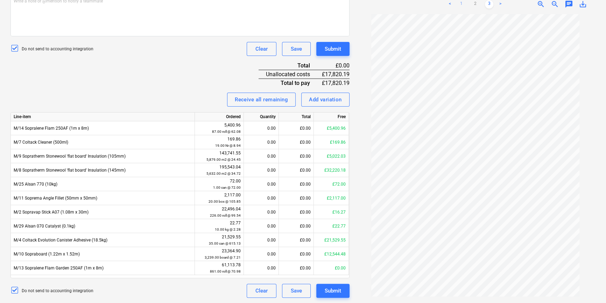
click at [463, 3] on link "1" at bounding box center [461, 4] width 8 height 8
click at [290, 157] on div "£0.00" at bounding box center [296, 156] width 35 height 14
type input "9154.08"
click at [206, 82] on div "Invoice name help 95472 Invoice number (optional) help Invoice date help [DATE]…" at bounding box center [179, 92] width 339 height 411
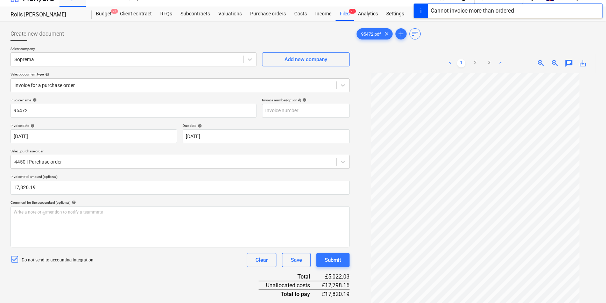
scroll to position [0, 0]
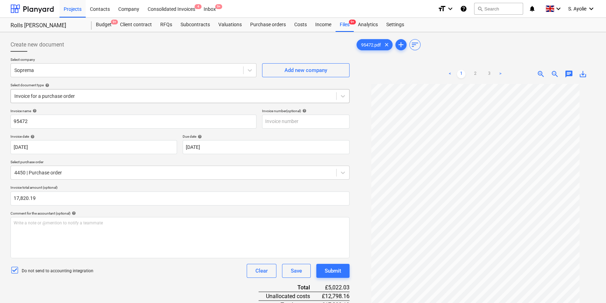
click at [142, 93] on div at bounding box center [173, 96] width 318 height 7
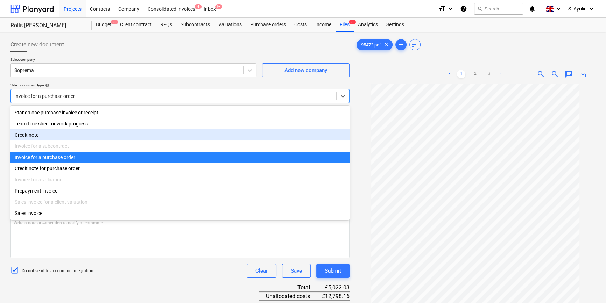
click at [102, 139] on div "Credit note" at bounding box center [179, 134] width 339 height 11
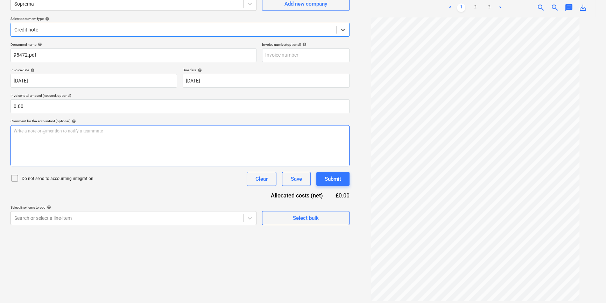
scroll to position [70, 0]
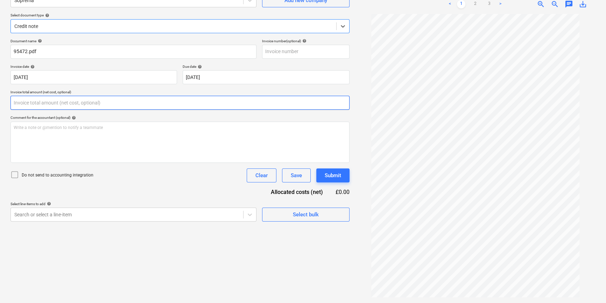
click at [45, 104] on input "text" at bounding box center [179, 103] width 339 height 14
type input "0.00"
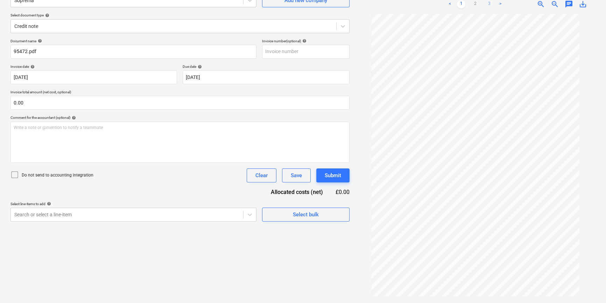
click at [490, 4] on link "3" at bounding box center [489, 4] width 8 height 8
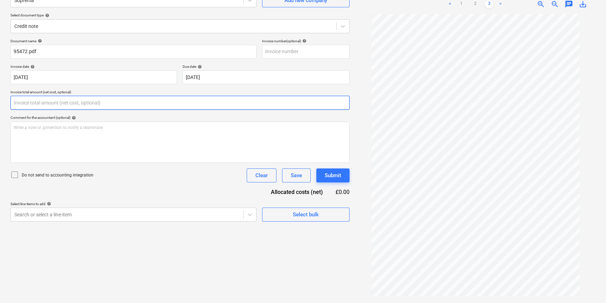
click at [64, 105] on input "text" at bounding box center [179, 103] width 339 height 14
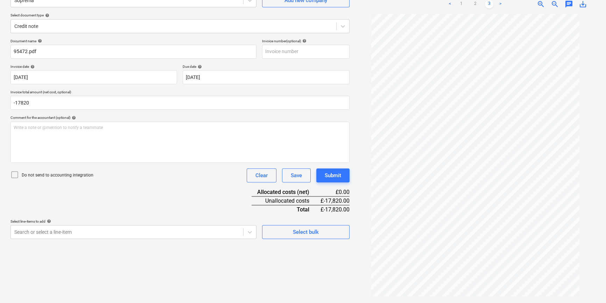
type input "-17,820.00"
click at [72, 173] on p "Do not send to accounting integration" at bounding box center [58, 175] width 72 height 6
click at [104, 228] on body "Projects Contacts Company Consolidated Invoices 4 Inbox 9+ format_size keyboard…" at bounding box center [303, 81] width 606 height 303
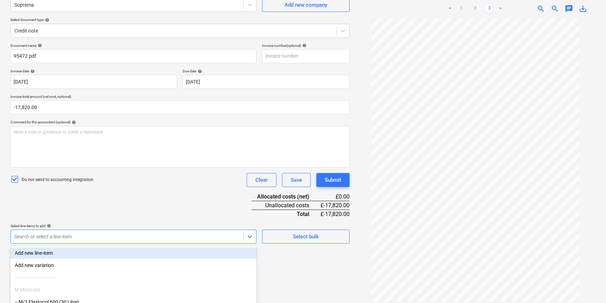
scroll to position [0, 0]
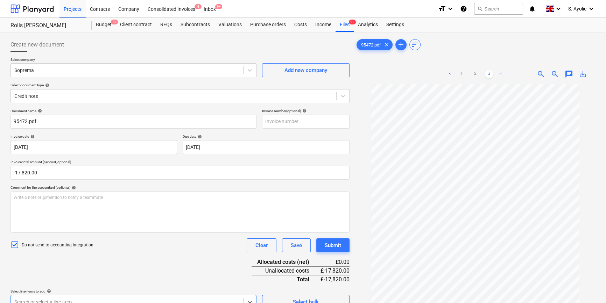
click at [463, 71] on link "1" at bounding box center [461, 74] width 8 height 8
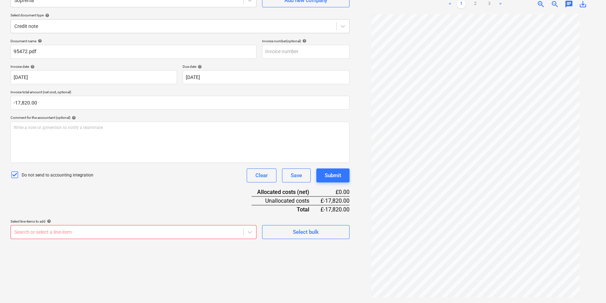
scroll to position [115, 0]
click at [109, 227] on body "Projects Contacts Company Consolidated Invoices 4 Inbox 9+ format_size keyboard…" at bounding box center [303, 81] width 606 height 303
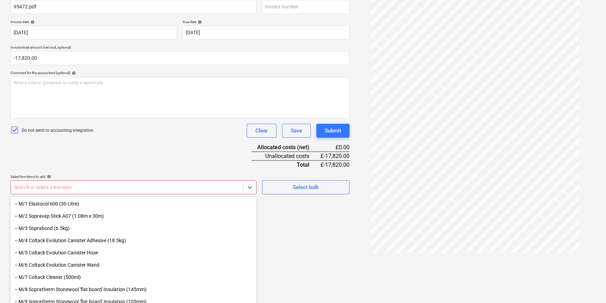
scroll to position [63, 0]
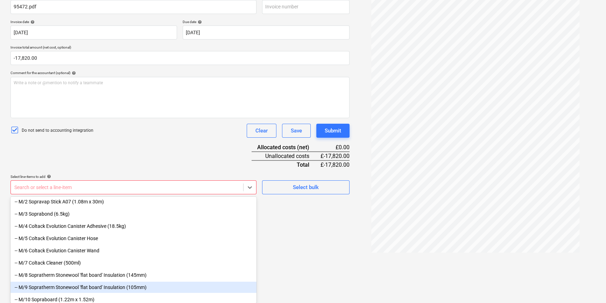
click at [135, 287] on div "-- M/9 Sopratherm Stonewool 'flat board' Insulation (105mm)" at bounding box center [133, 287] width 246 height 11
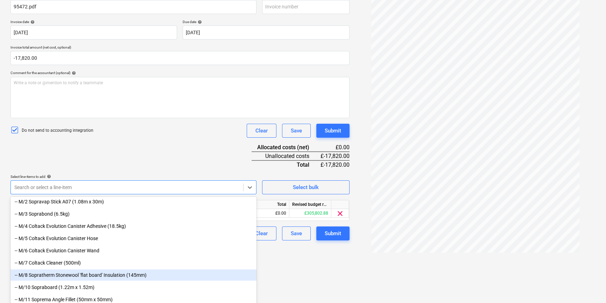
click at [134, 278] on div "-- M/8 Sopratherm Stonewool 'flat board' Insulation (145mm)" at bounding box center [133, 275] width 246 height 11
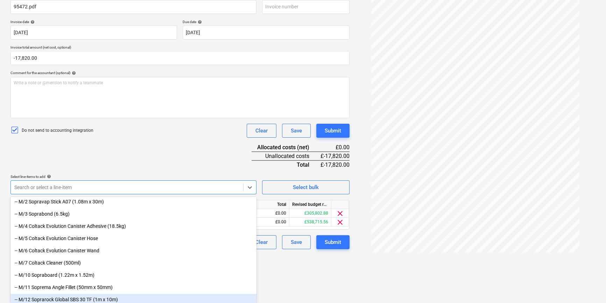
scroll to position [70, 0]
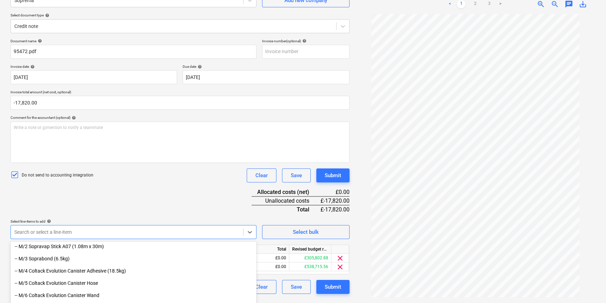
click at [290, 233] on html "Projects Contacts Company Consolidated Invoices 4 Inbox 9+ format_size keyboard…" at bounding box center [303, 81] width 606 height 303
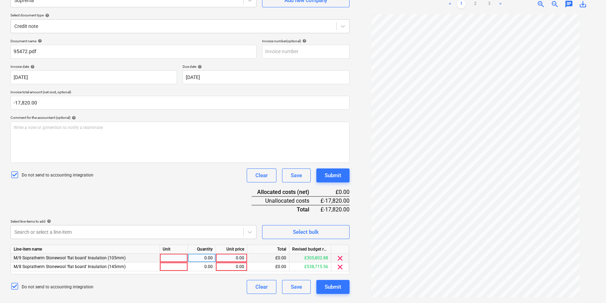
click at [179, 260] on div at bounding box center [174, 258] width 28 height 9
type input "pcs"
click at [210, 260] on div "0.00" at bounding box center [202, 258] width 22 height 9
type input "-"
click at [543, 5] on span "zoom_in" at bounding box center [541, 4] width 8 height 8
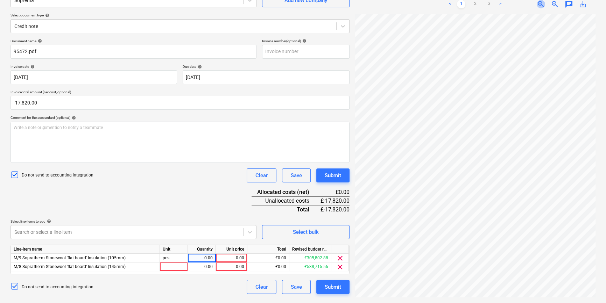
click at [543, 5] on span "zoom_in" at bounding box center [541, 4] width 8 height 8
click at [211, 257] on div "0.00" at bounding box center [202, 258] width 22 height 9
type input "-24.450"
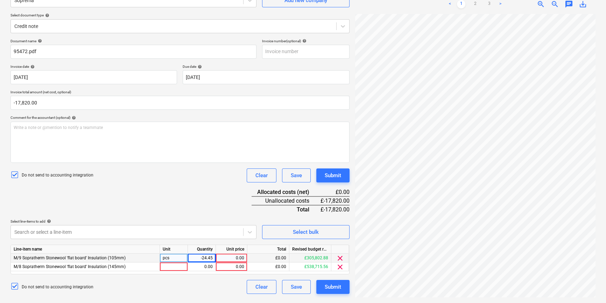
click at [225, 260] on div "0.00" at bounding box center [232, 258] width 26 height 9
click at [351, 213] on div "Create new document Select company Soprema Add new company Select document type…" at bounding box center [303, 132] width 590 height 335
click at [268, 259] on div "£0.00" at bounding box center [268, 258] width 42 height 9
click at [239, 259] on div "0.00" at bounding box center [232, 258] width 26 height 9
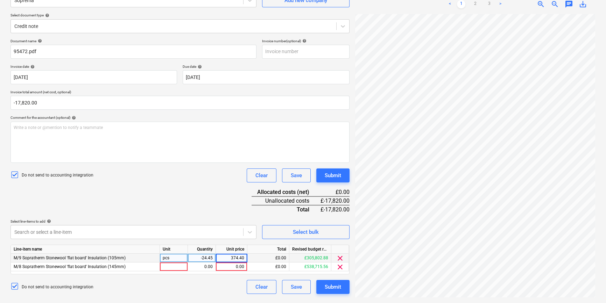
type input "374.400"
click at [211, 222] on div "Select line-items to add help" at bounding box center [133, 221] width 246 height 5
click at [176, 267] on div at bounding box center [174, 267] width 28 height 9
type input "pcs"
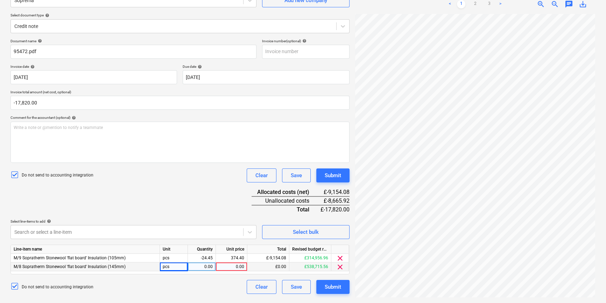
click at [203, 266] on div "0.00" at bounding box center [202, 267] width 22 height 9
type input "34.720"
click at [241, 268] on div "0.00" at bounding box center [232, 267] width 26 height 9
type input "8666.11"
click at [240, 226] on div "Search or select a line-item" at bounding box center [133, 232] width 246 height 14
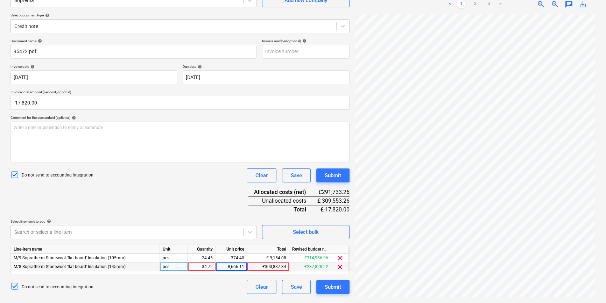
click at [202, 265] on div "34.72" at bounding box center [202, 267] width 22 height 9
click at [201, 268] on input "34.72" at bounding box center [202, 267] width 28 height 8
type input "-34.72"
click at [204, 189] on div "Document name help 95472.pdf Invoice number (optional) help Invoice date help […" at bounding box center [179, 166] width 339 height 255
click at [235, 268] on div "8,666.11" at bounding box center [232, 267] width 26 height 9
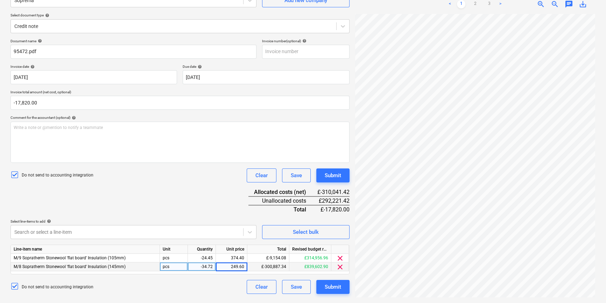
type input "249.600"
click at [191, 183] on div "Document name help 95472.pdf Invoice number (optional) help Invoice date help […" at bounding box center [179, 166] width 339 height 255
click at [486, 3] on link "3" at bounding box center [489, 4] width 8 height 8
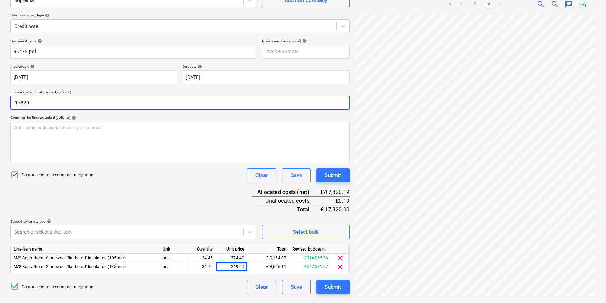
click at [52, 103] on input "-17820" at bounding box center [179, 103] width 339 height 14
type input "-17,820.19"
click at [87, 115] on div "Document name help 95472.pdf Invoice number (optional) help Invoice date help […" at bounding box center [179, 166] width 339 height 255
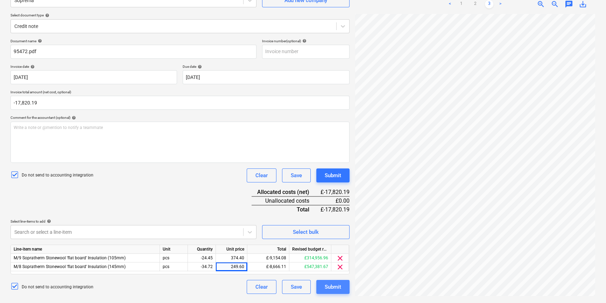
click at [330, 287] on div "Submit" at bounding box center [333, 287] width 16 height 9
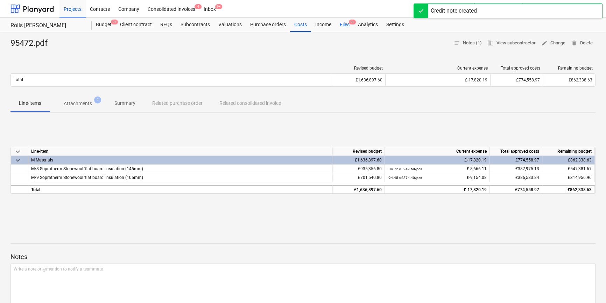
click at [342, 26] on div "Files 9+" at bounding box center [344, 25] width 18 height 14
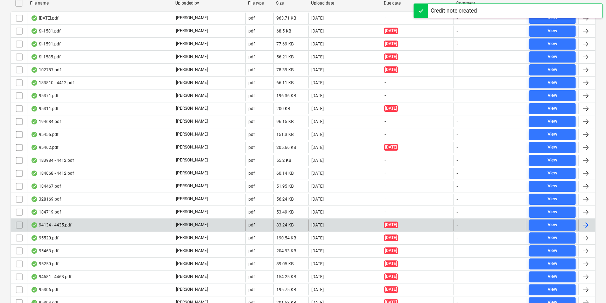
click at [268, 222] on div "pdf" at bounding box center [259, 225] width 28 height 11
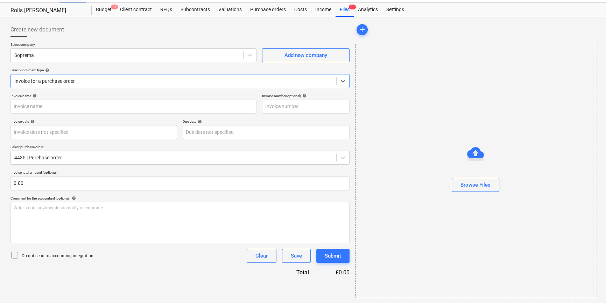
type input "03097271"
type input "[DATE]"
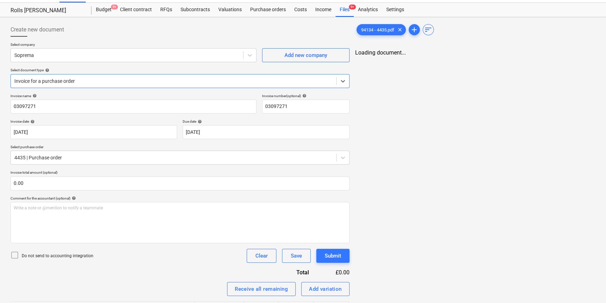
scroll to position [0, 0]
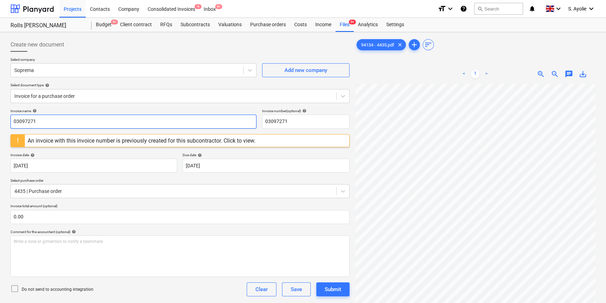
drag, startPoint x: 125, startPoint y: 123, endPoint x: -119, endPoint y: 72, distance: 248.6
click at [0, 72] on html "Projects Contacts Company Consolidated Invoices 4 Inbox 9+ format_size keyboard…" at bounding box center [303, 151] width 606 height 303
click at [69, 121] on input "03097271" at bounding box center [133, 122] width 246 height 14
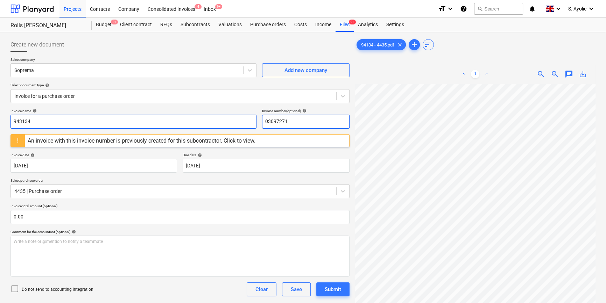
type input "943134"
drag, startPoint x: 295, startPoint y: 118, endPoint x: 236, endPoint y: 119, distance: 58.8
click at [236, 119] on div "Invoice name help 943134 Invoice number (optional) help 03097271" at bounding box center [179, 119] width 339 height 20
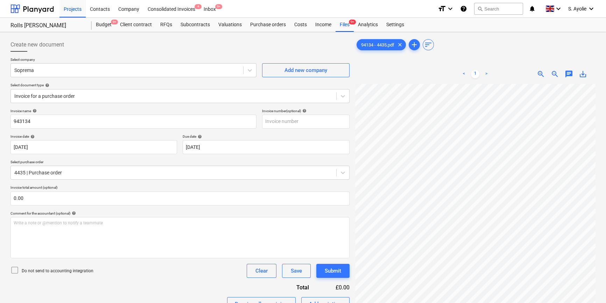
click at [146, 161] on p "Select purchase order" at bounding box center [179, 163] width 339 height 6
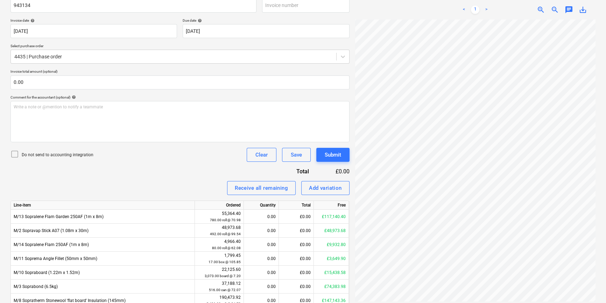
scroll to position [163, 0]
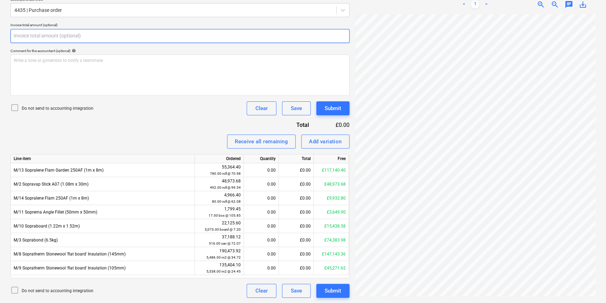
click at [29, 40] on input "text" at bounding box center [179, 36] width 339 height 14
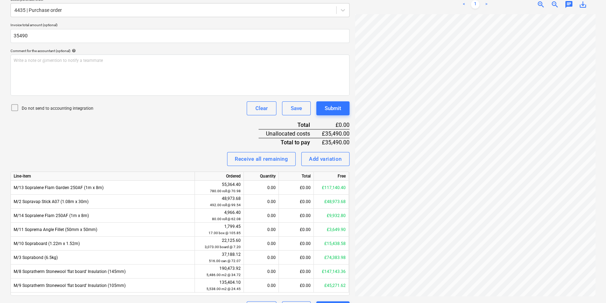
type input "35,490.00"
click at [14, 105] on icon at bounding box center [15, 108] width 6 height 6
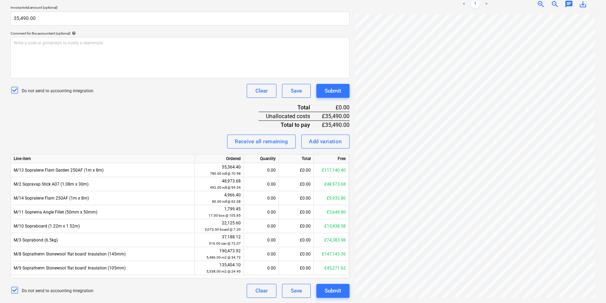
scroll to position [113, 3]
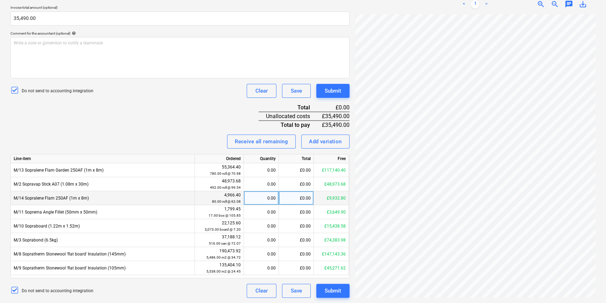
click at [302, 201] on div "£0.00" at bounding box center [296, 198] width 35 height 14
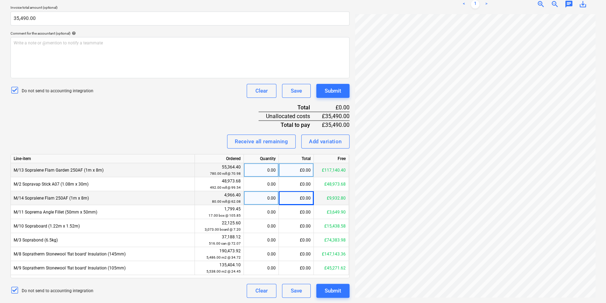
click at [303, 171] on div "£0.00" at bounding box center [296, 170] width 35 height 14
click at [305, 168] on div "£0.00" at bounding box center [296, 170] width 35 height 14
type input "35490"
click at [215, 122] on div "Invoice name help 943134 Invoice number (optional) help Invoice date help [DATE…" at bounding box center [179, 113] width 339 height 369
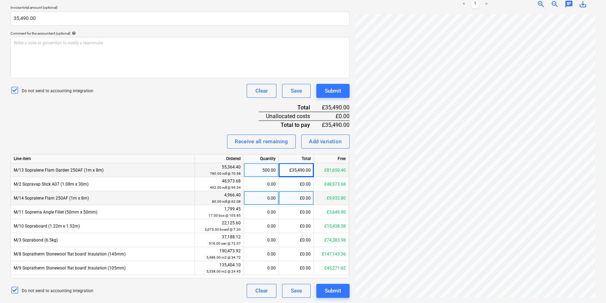
drag, startPoint x: 338, startPoint y: 292, endPoint x: 146, endPoint y: 107, distance: 266.7
click at [147, 111] on div "Invoice name help 943134 Invoice number (optional) help Invoice date help [DATE…" at bounding box center [179, 113] width 339 height 369
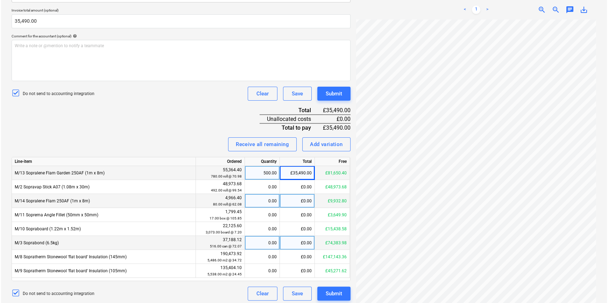
scroll to position [180, 0]
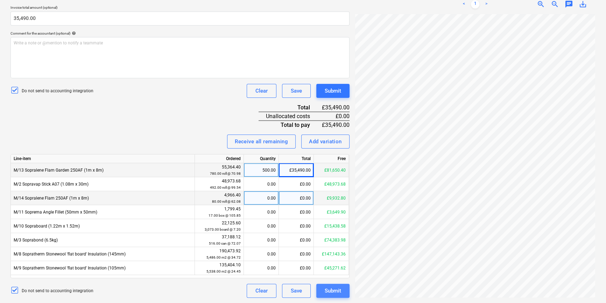
click at [327, 291] on div "Submit" at bounding box center [333, 290] width 16 height 9
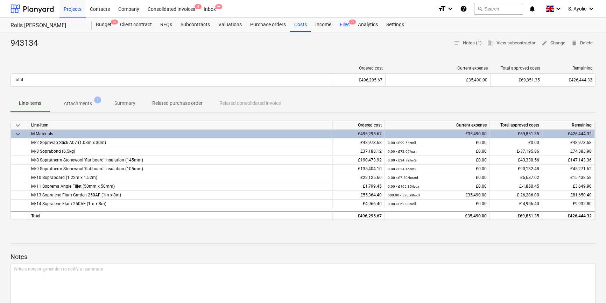
drag, startPoint x: 346, startPoint y: 23, endPoint x: 345, endPoint y: 27, distance: 4.7
click at [346, 23] on div "Files 9+" at bounding box center [344, 25] width 18 height 14
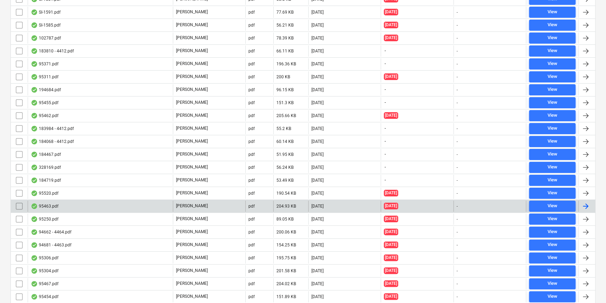
click at [144, 208] on div "95463.pdf" at bounding box center [100, 206] width 145 height 11
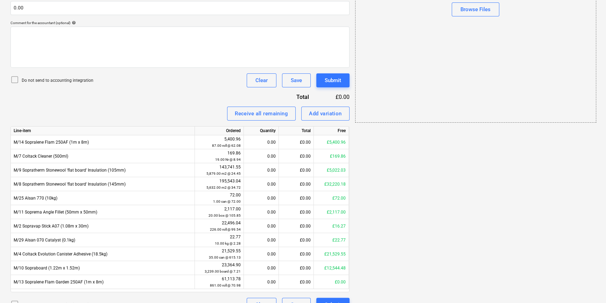
scroll to position [15, 0]
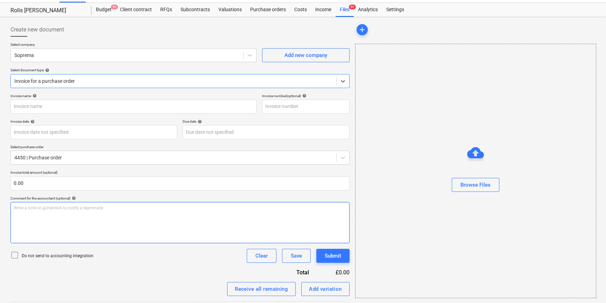
type input "95463.pdf"
type input "[DATE]"
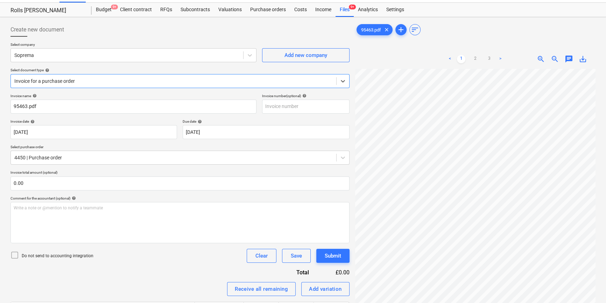
click at [153, 79] on div at bounding box center [173, 81] width 318 height 7
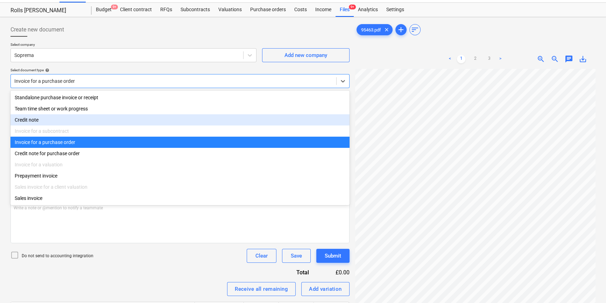
click at [123, 121] on div "Credit note" at bounding box center [179, 119] width 339 height 11
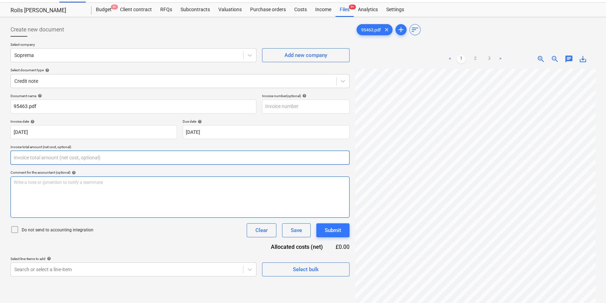
drag, startPoint x: 98, startPoint y: 157, endPoint x: 258, endPoint y: 194, distance: 164.1
click at [99, 158] on input "text" at bounding box center [179, 158] width 339 height 14
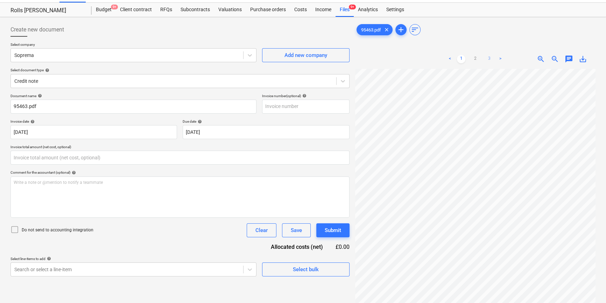
type input "0.00"
click at [488, 59] on link "3" at bounding box center [489, 59] width 8 height 8
click at [375, 13] on div "Projects Contacts Company Consolidated Invoices 4 Inbox 9+ format_size keyboard…" at bounding box center [303, 171] width 606 height 373
click at [375, 32] on div "95463.pdf clear add sort < 1 2 3 > zoom_in zoom_out chat 0 save_alt" at bounding box center [475, 188] width 240 height 330
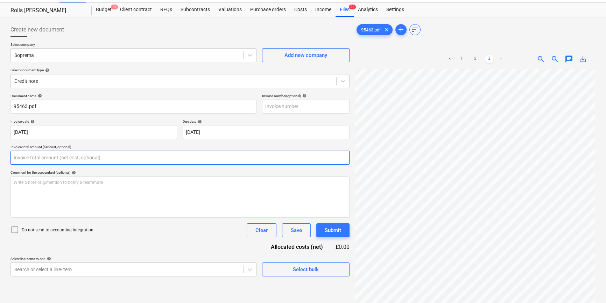
click at [77, 154] on input "text" at bounding box center [179, 158] width 339 height 14
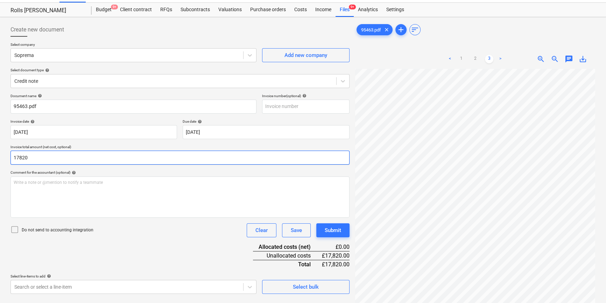
click at [13, 158] on input "17820" at bounding box center [179, 158] width 339 height 14
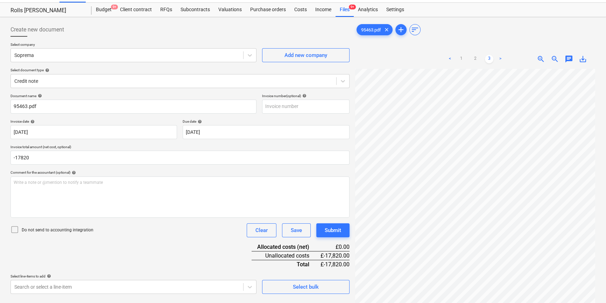
type input "-17,820.00"
click at [120, 168] on div "Document name help 95463.pdf Invoice number (optional) help Invoice date help […" at bounding box center [179, 194] width 339 height 200
click at [606, 288] on html "Projects Contacts Company Consolidated Invoices 4 Inbox 9+ format_size keyboard…" at bounding box center [303, 136] width 606 height 303
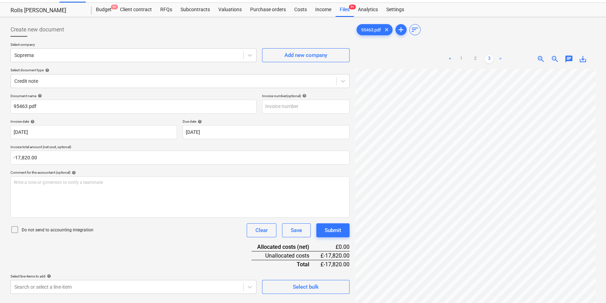
click at [591, 288] on html "Projects Contacts Company Consolidated Invoices 4 Inbox 9+ format_size keyboard…" at bounding box center [303, 136] width 606 height 303
click at [459, 61] on link "1" at bounding box center [461, 59] width 8 height 8
click at [555, 61] on span "zoom_out" at bounding box center [555, 59] width 8 height 8
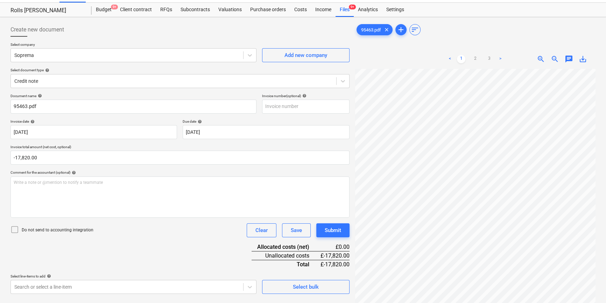
scroll to position [163, 42]
click at [555, 60] on span "zoom_out" at bounding box center [555, 59] width 8 height 8
click at [40, 228] on p "Do not send to accounting integration" at bounding box center [58, 230] width 72 height 6
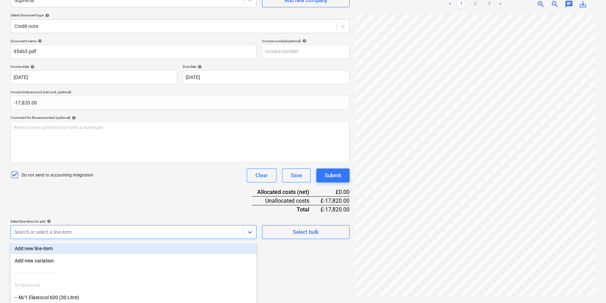
scroll to position [115, 0]
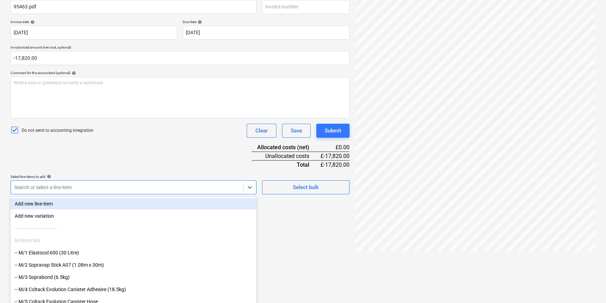
click at [71, 189] on body "Projects Contacts Company Consolidated Invoices 4 Inbox 9+ format_size keyboard…" at bounding box center [303, 36] width 606 height 303
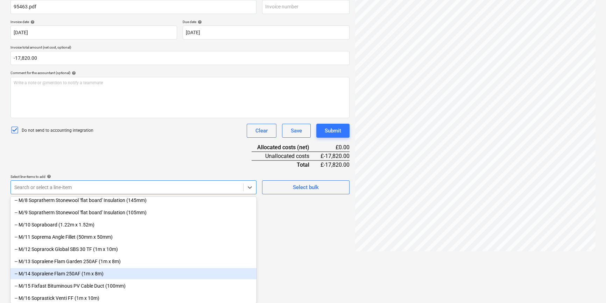
scroll to position [127, 0]
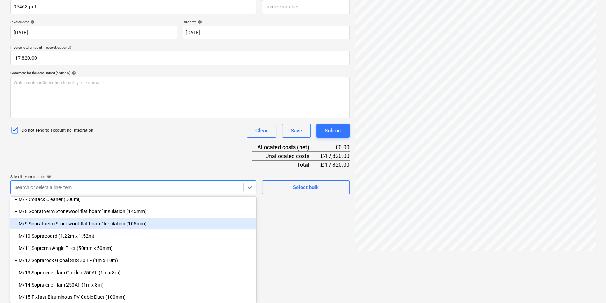
click at [108, 224] on div "-- M/9 Sopratherm Stonewool 'flat board' Insulation (105mm)" at bounding box center [133, 223] width 246 height 11
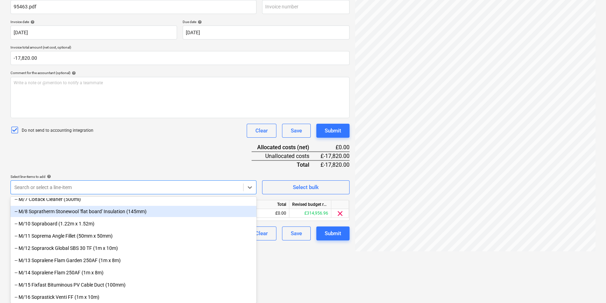
click at [111, 213] on div "-- M/8 Sopratherm Stonewool 'flat board' Insulation (145mm)" at bounding box center [133, 211] width 246 height 11
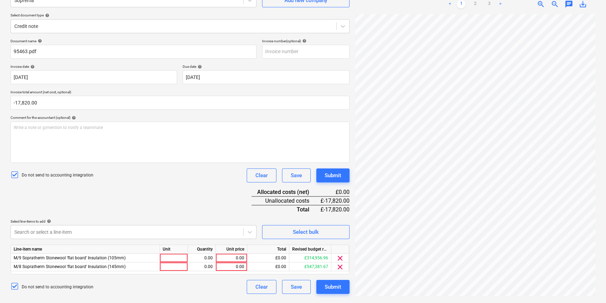
scroll to position [70, 0]
click at [143, 162] on div "Document name help 95463.pdf Invoice number (optional) help Invoice date help […" at bounding box center [179, 166] width 339 height 255
click at [169, 260] on div at bounding box center [174, 258] width 28 height 9
type input "pcs"
click at [206, 259] on div "0.00" at bounding box center [202, 258] width 22 height 9
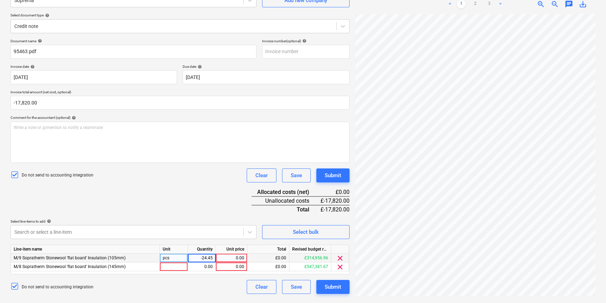
type input "-24.450"
click at [231, 260] on div "0.00" at bounding box center [232, 258] width 26 height 9
type input "374.400"
click at [177, 267] on div at bounding box center [174, 267] width 28 height 9
type input "pcs"
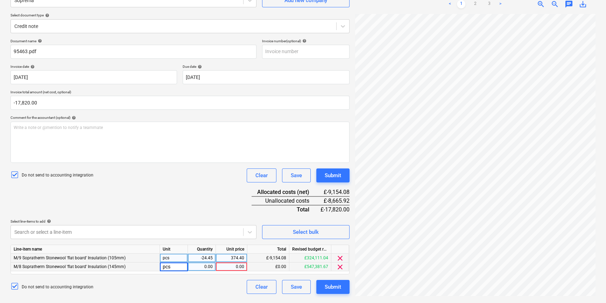
click at [206, 268] on div "0.00" at bounding box center [202, 267] width 22 height 9
type input "-34.720"
click at [212, 279] on div "Document name help 95463.pdf Invoice number (optional) help Invoice date help […" at bounding box center [179, 166] width 339 height 255
click at [225, 266] on div "0.00" at bounding box center [232, 267] width 26 height 9
type input "249.600"
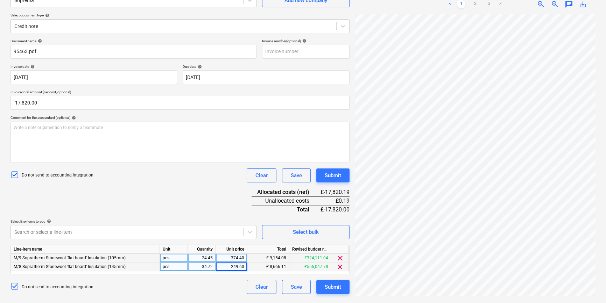
click at [223, 282] on div "Do not send to accounting integration Clear Save Submit" at bounding box center [179, 287] width 339 height 14
click at [490, 6] on link "3" at bounding box center [489, 4] width 8 height 8
click at [41, 105] on input "-17820" at bounding box center [179, 103] width 339 height 14
type input "-17,820.19"
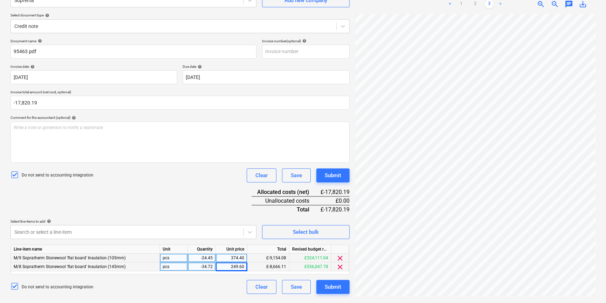
click at [168, 198] on div "Document name help 95463.pdf Invoice number (optional) help Invoice date help […" at bounding box center [179, 166] width 339 height 255
click at [333, 287] on div "Submit" at bounding box center [333, 287] width 16 height 9
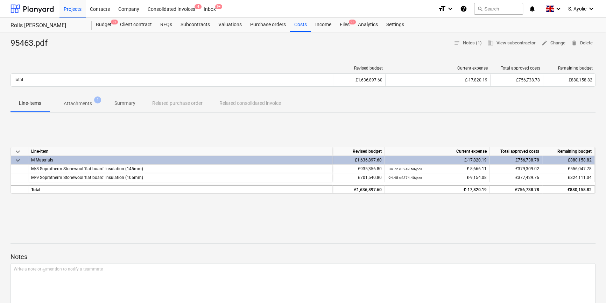
click at [233, 211] on div "keyboard_arrow_down Line-item Revised budget Current expense Total approved cos…" at bounding box center [302, 170] width 585 height 105
